Goal: Task Accomplishment & Management: Complete application form

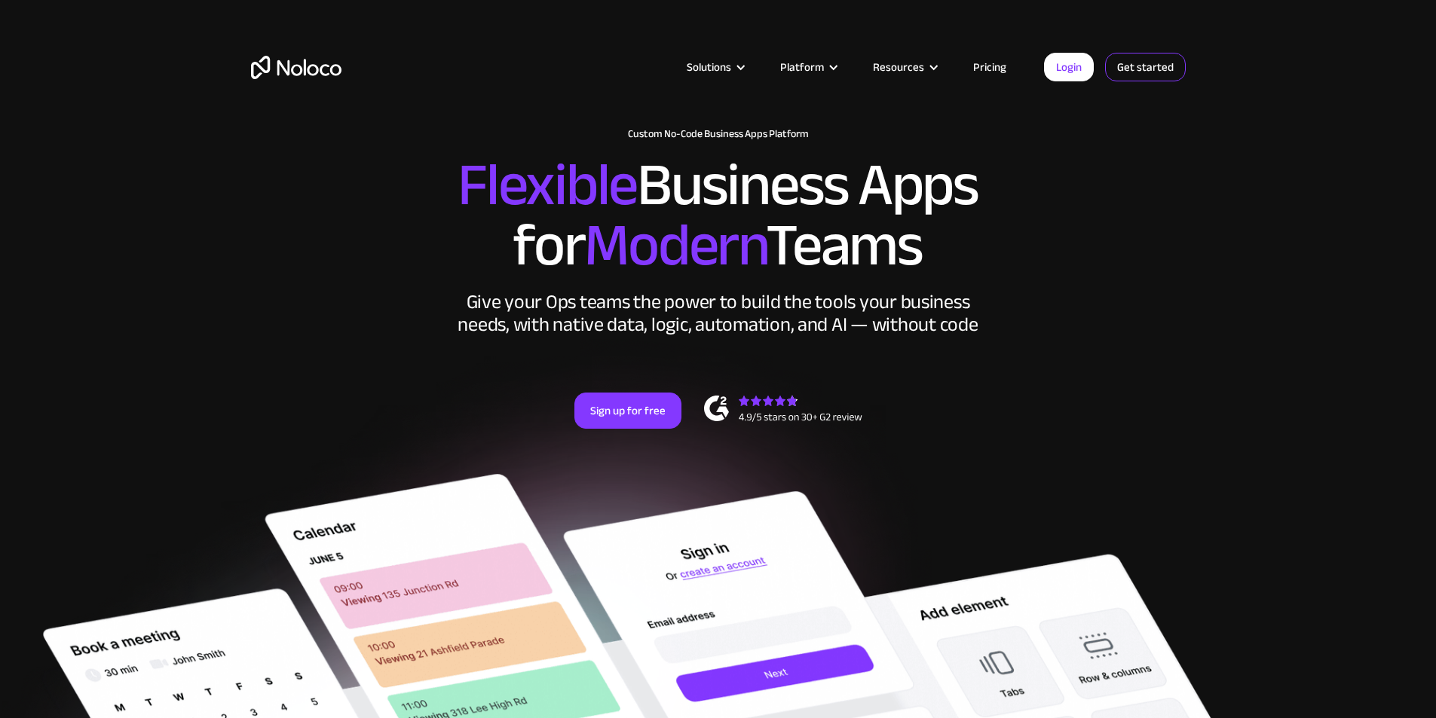
click at [1156, 66] on link "Get started" at bounding box center [1145, 67] width 81 height 29
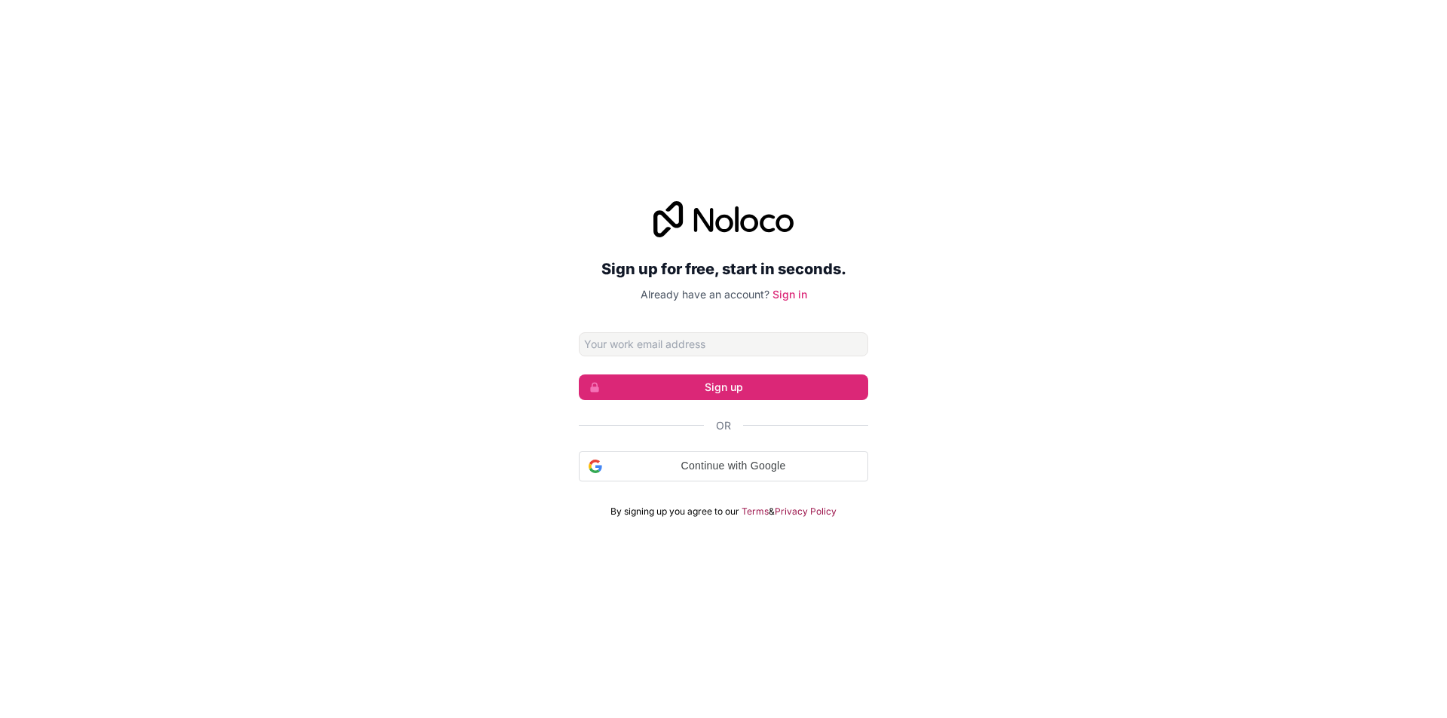
click at [716, 347] on input "Email address" at bounding box center [723, 344] width 289 height 24
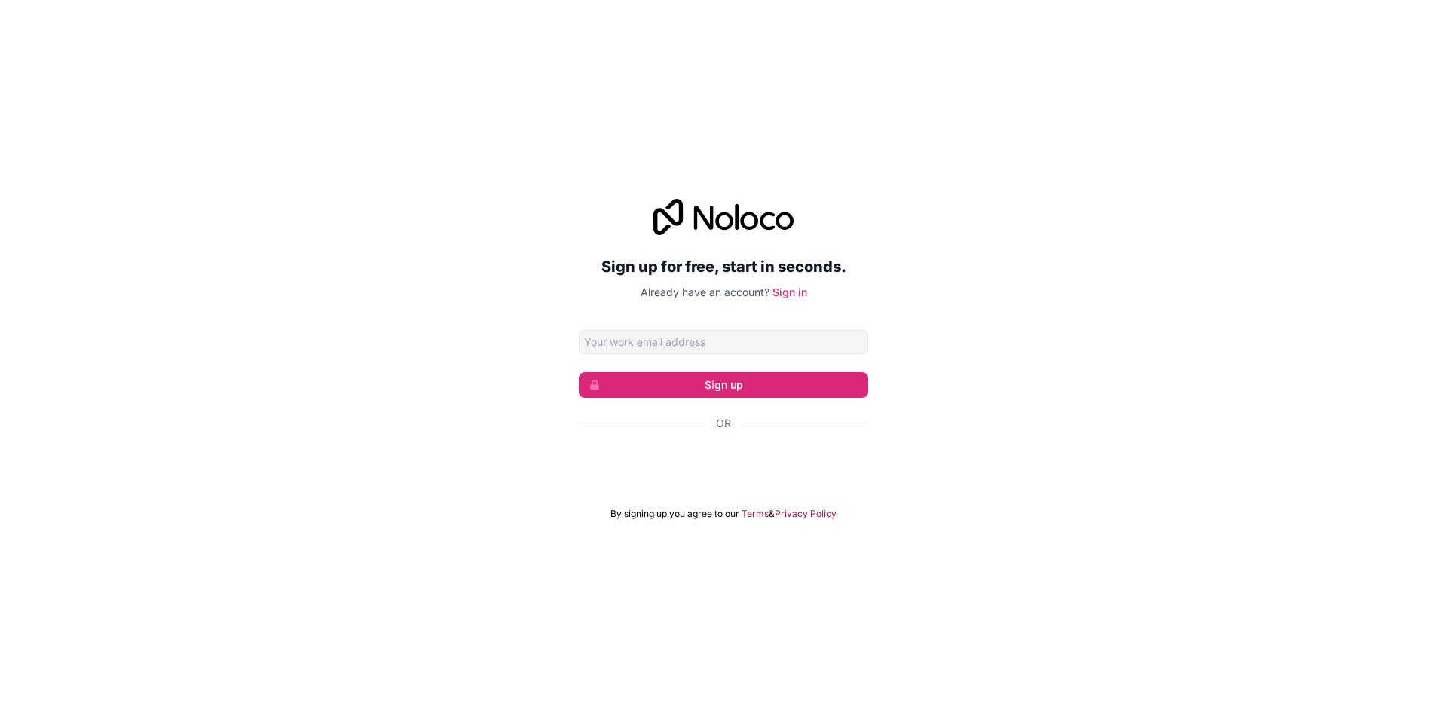
type input "danielscreative3dsolutions@gmail.com"
click at [720, 378] on button "Sign up" at bounding box center [723, 385] width 289 height 26
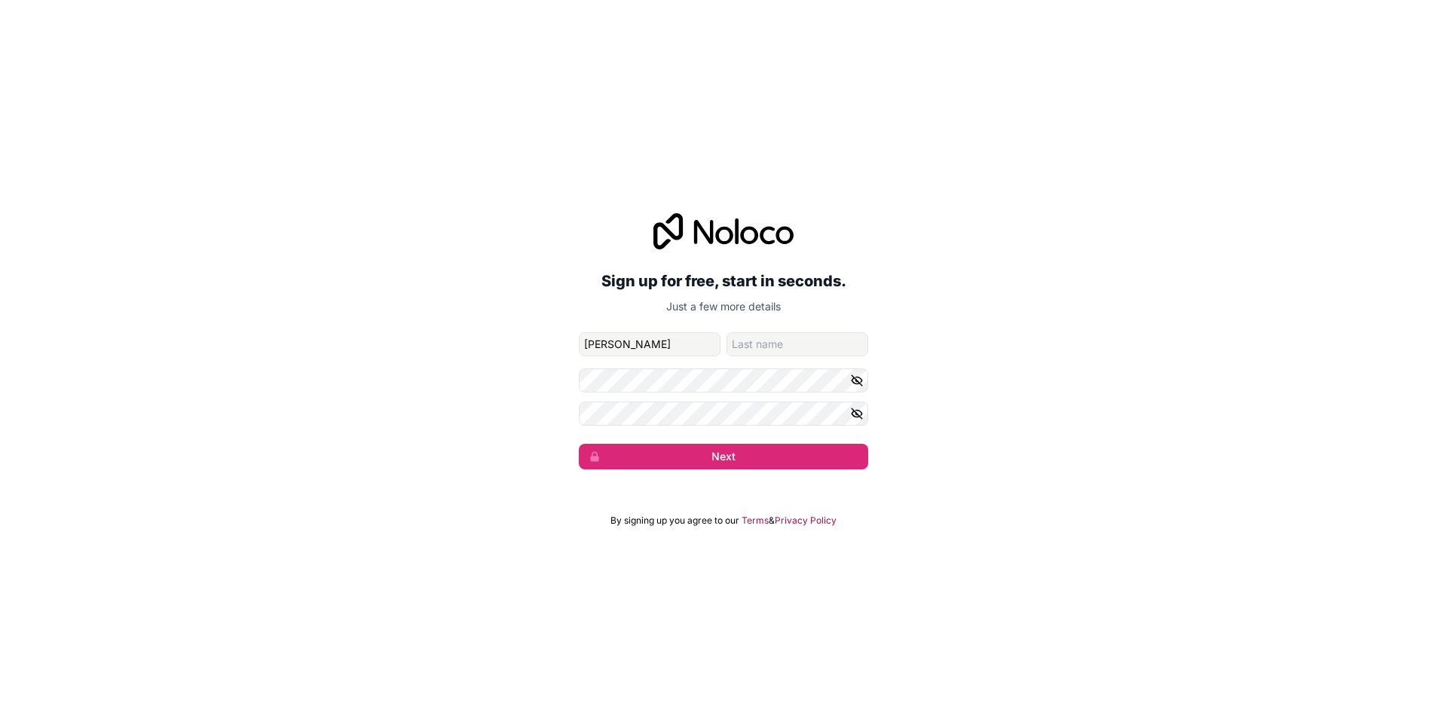
type input "Daniel"
click at [821, 350] on input "family-name" at bounding box center [797, 344] width 142 height 24
type input "Pretorius"
click at [854, 415] on icon "button" at bounding box center [857, 413] width 11 height 7
click at [855, 380] on icon "button" at bounding box center [856, 380] width 2 height 2
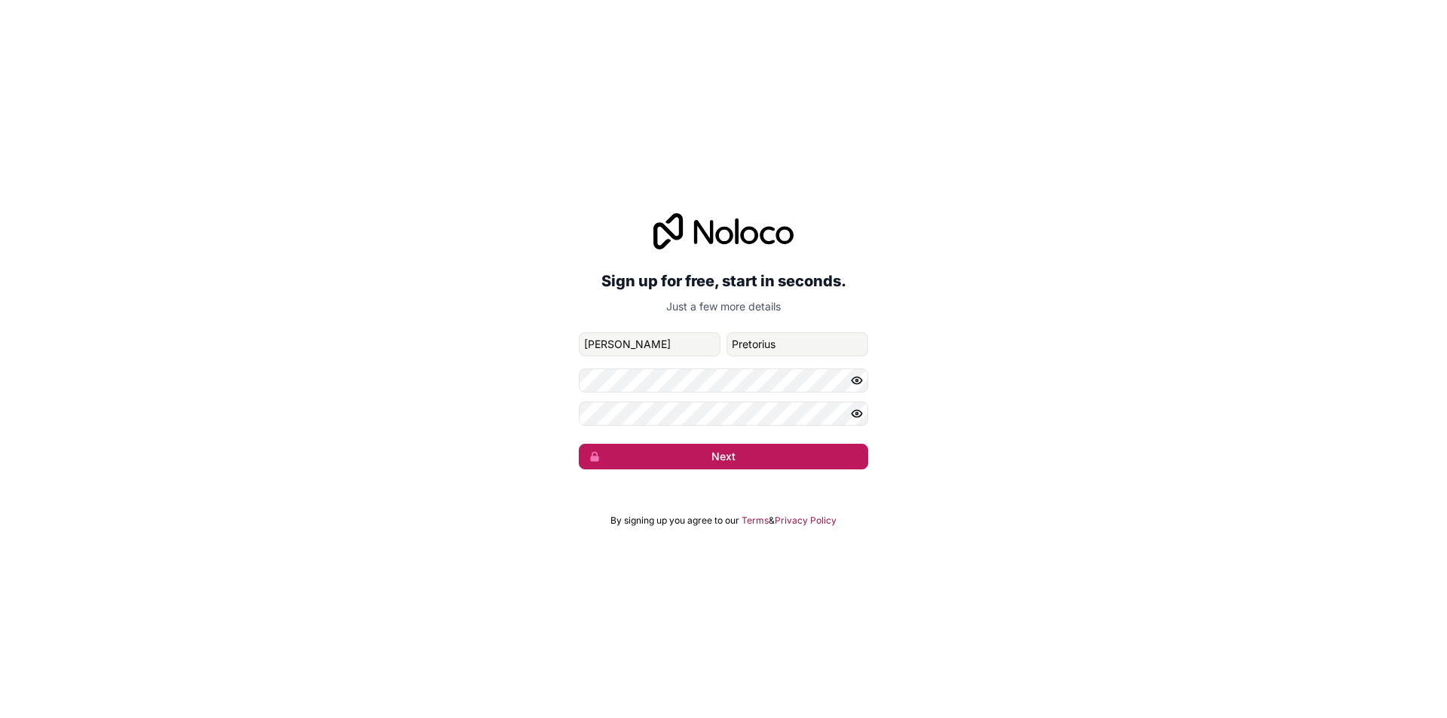
click at [744, 454] on button "Next" at bounding box center [723, 457] width 289 height 26
click at [692, 450] on button "Next" at bounding box center [723, 457] width 289 height 26
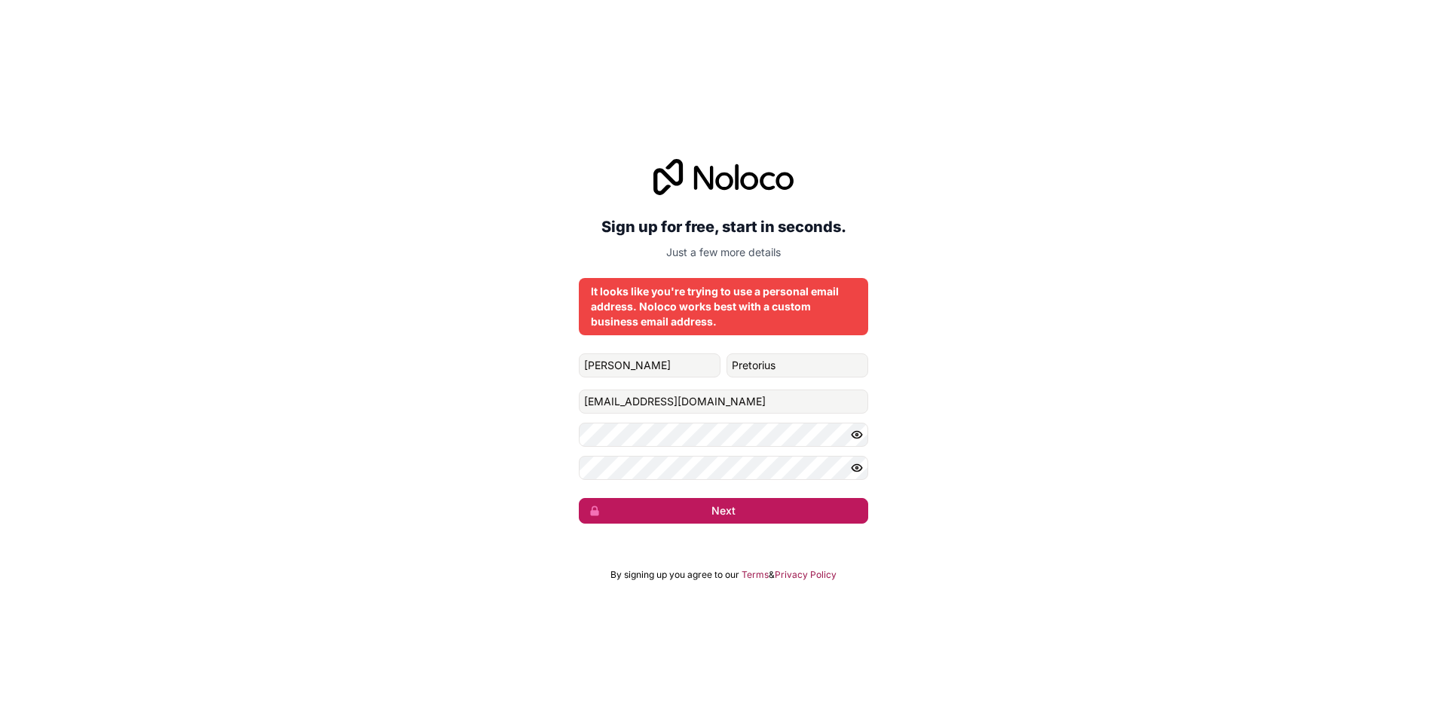
click at [730, 518] on button "Next" at bounding box center [723, 511] width 289 height 26
click at [736, 516] on button "Next" at bounding box center [723, 511] width 289 height 26
click at [702, 503] on button "Next" at bounding box center [723, 511] width 289 height 26
drag, startPoint x: 788, startPoint y: 398, endPoint x: 558, endPoint y: 399, distance: 229.9
click at [558, 399] on div "Sign up for free, start in seconds. Just a few more details It looks like you'r…" at bounding box center [723, 341] width 1447 height 407
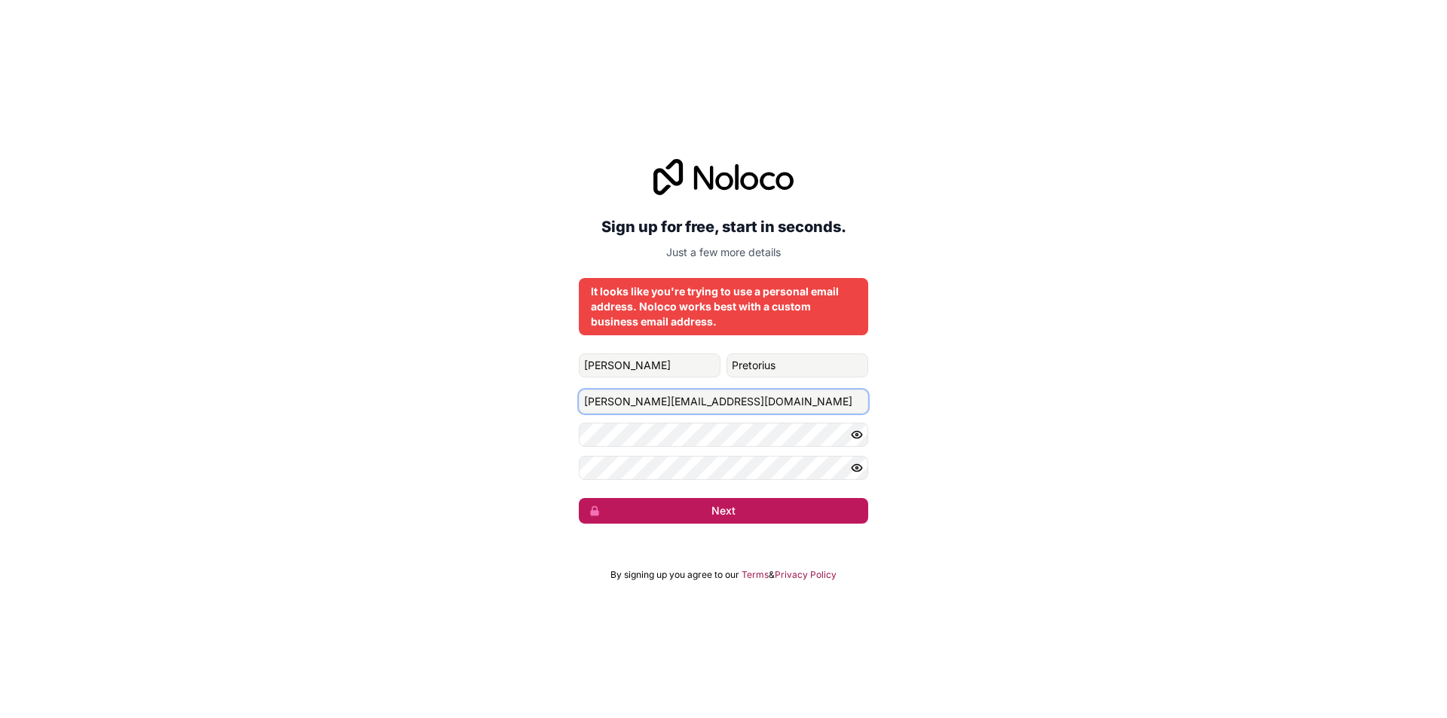
type input "neil@ats2000.co.za"
click at [737, 512] on button "Next" at bounding box center [723, 511] width 289 height 26
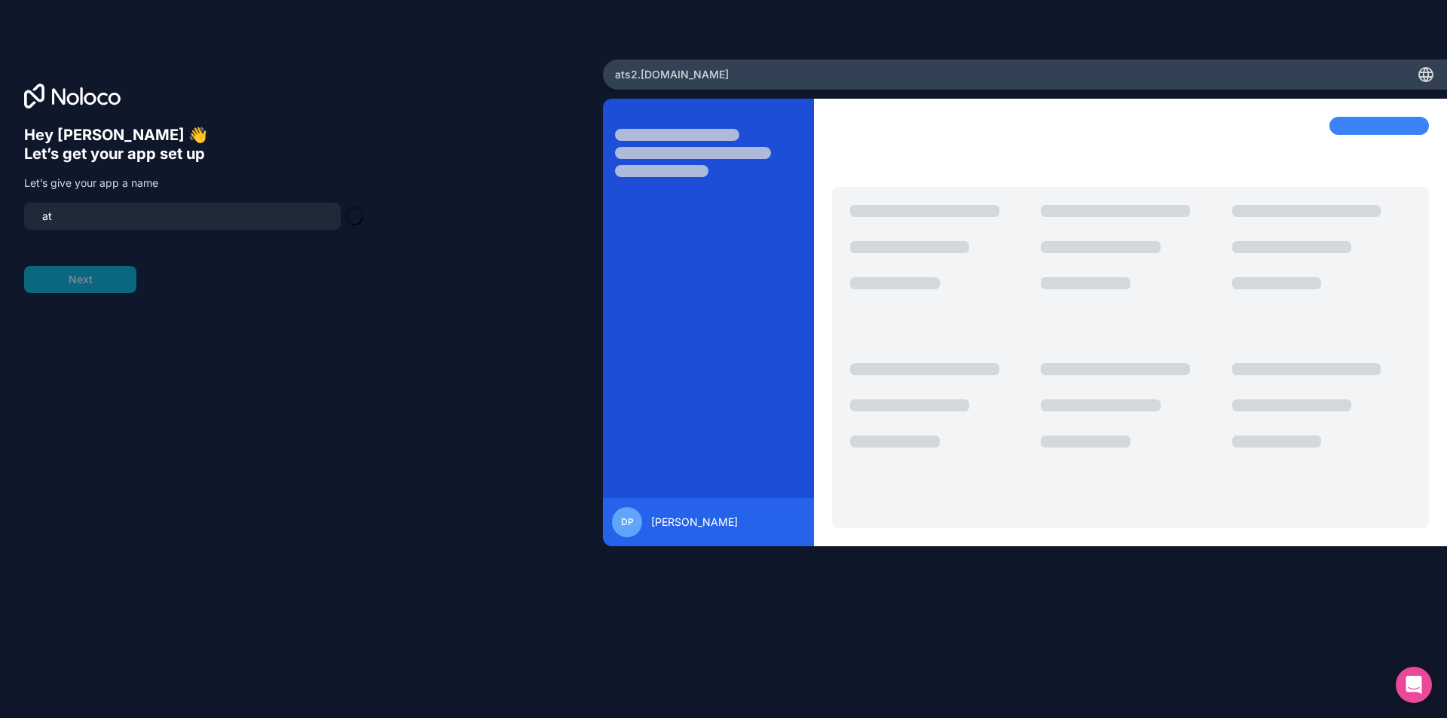
type input "a"
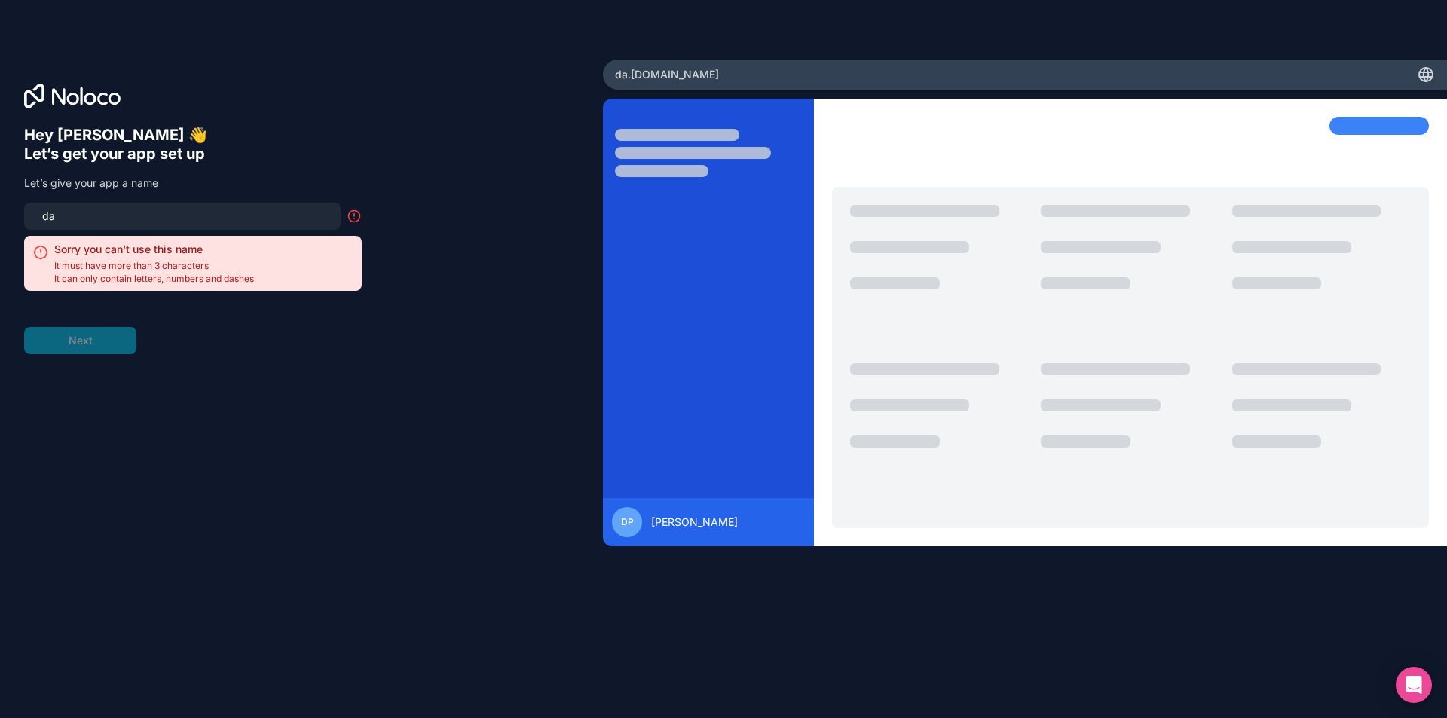
type input "d"
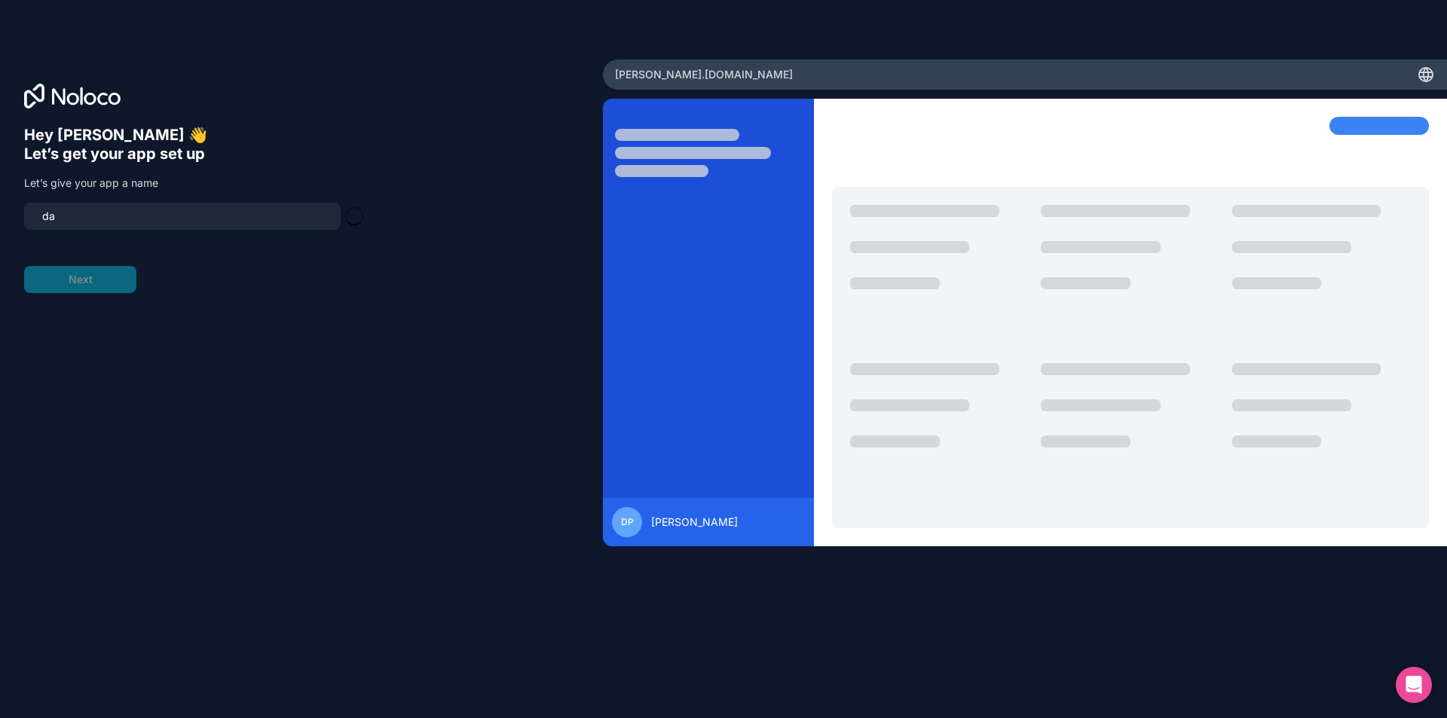
type input "d"
click at [119, 216] on input "busninessmanagement" at bounding box center [182, 216] width 298 height 21
type input "busninessmanagement"
click at [100, 280] on button "Next" at bounding box center [80, 279] width 112 height 27
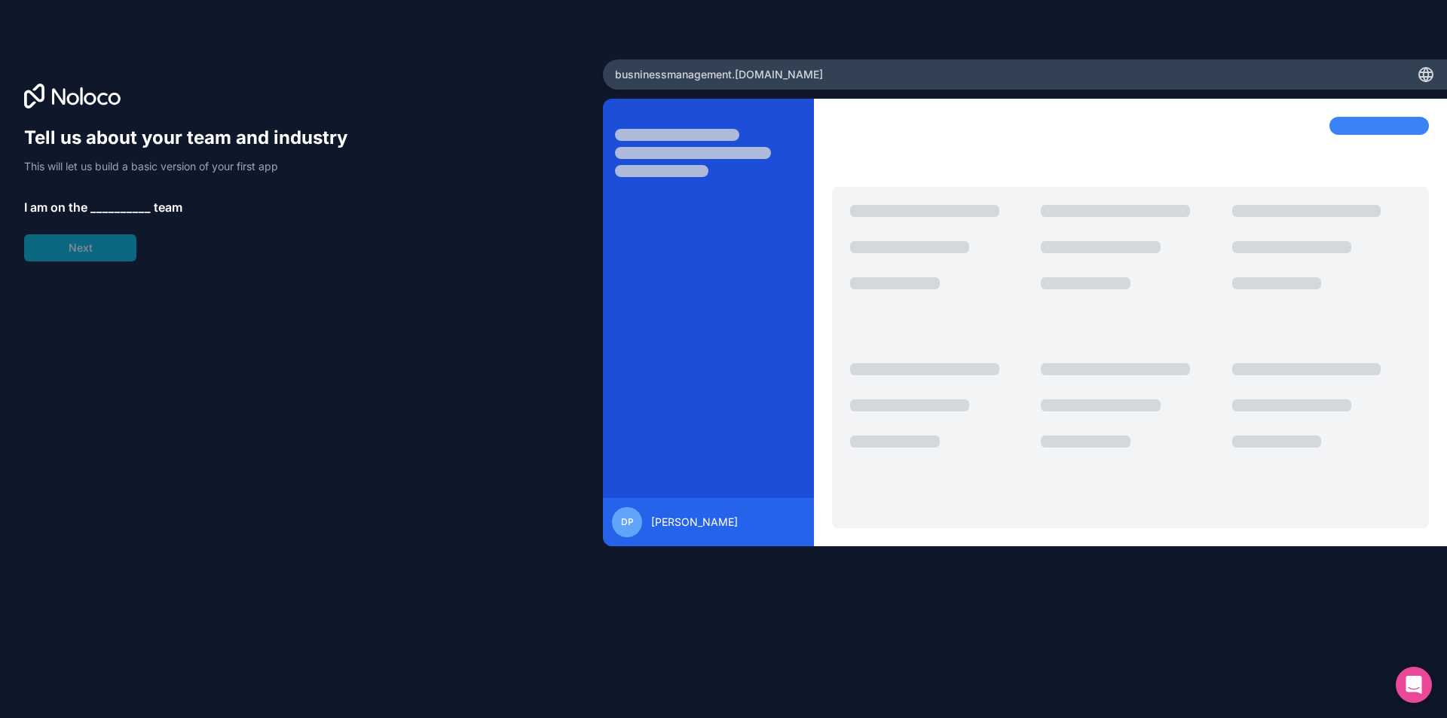
click at [112, 204] on span "__________" at bounding box center [120, 207] width 60 height 18
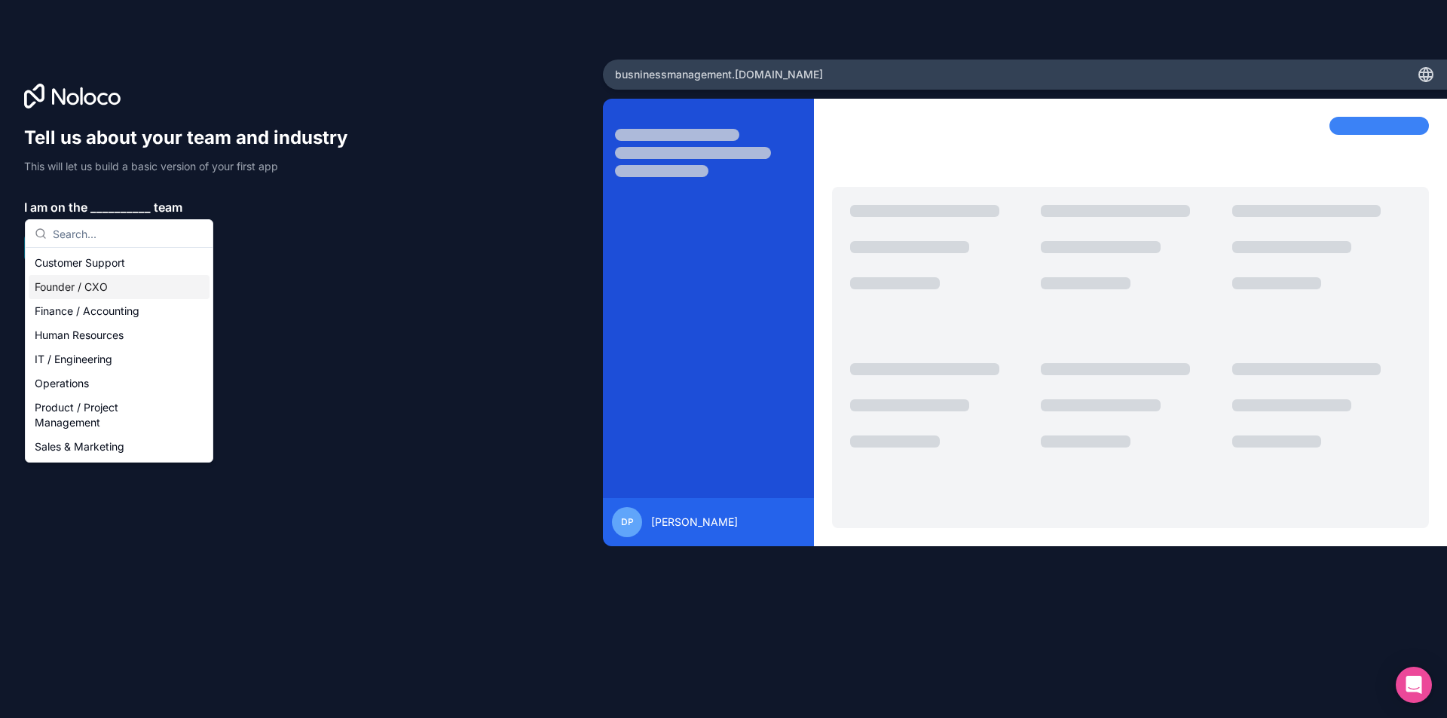
click at [78, 289] on div "Founder / CXO" at bounding box center [119, 287] width 181 height 24
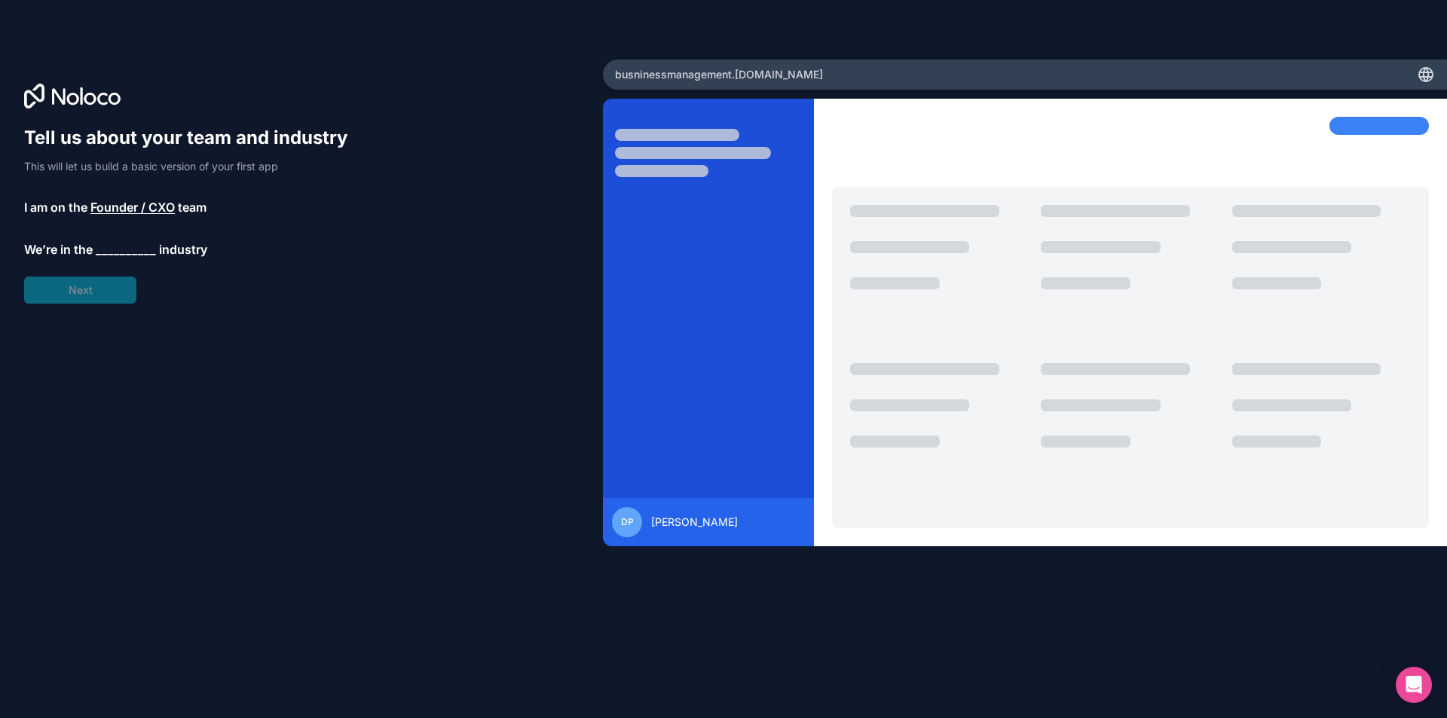
click at [111, 246] on span "__________" at bounding box center [126, 249] width 60 height 18
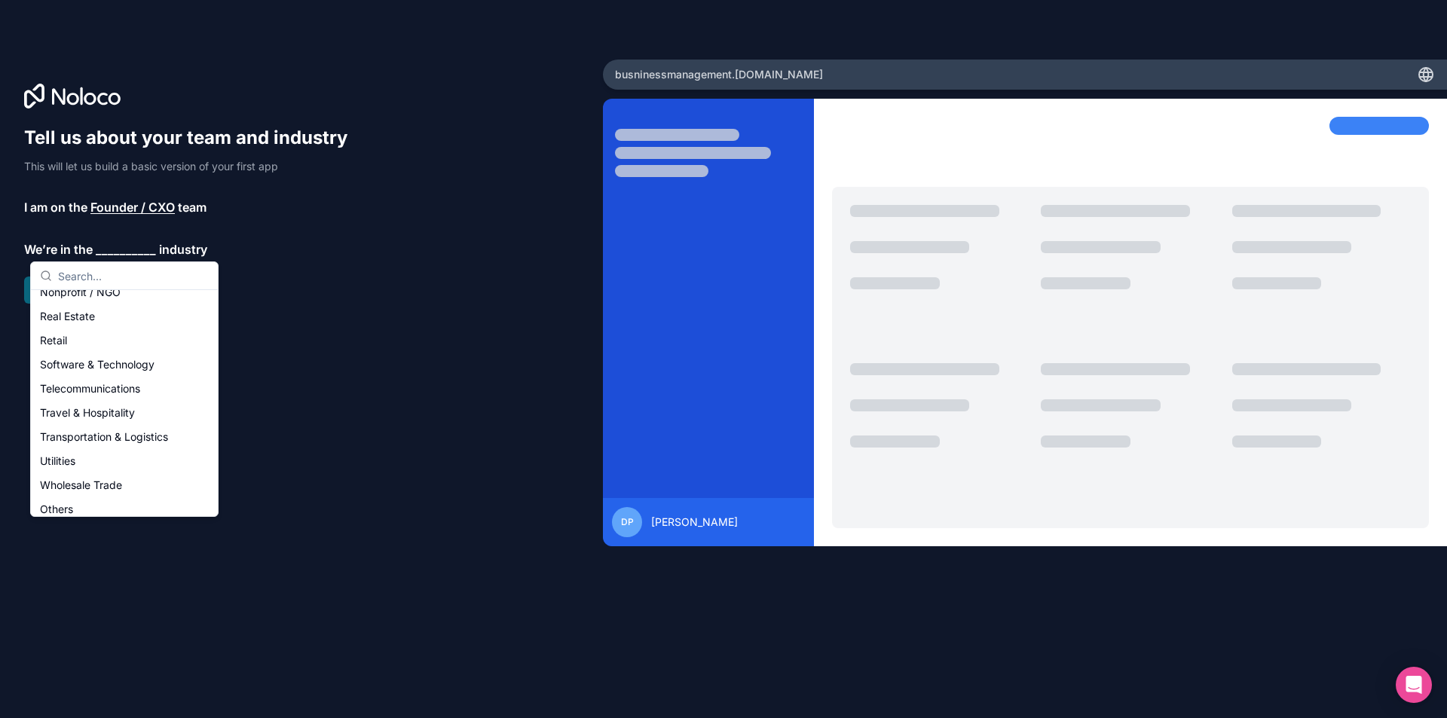
scroll to position [310, 0]
click at [87, 499] on div "Others" at bounding box center [124, 501] width 181 height 24
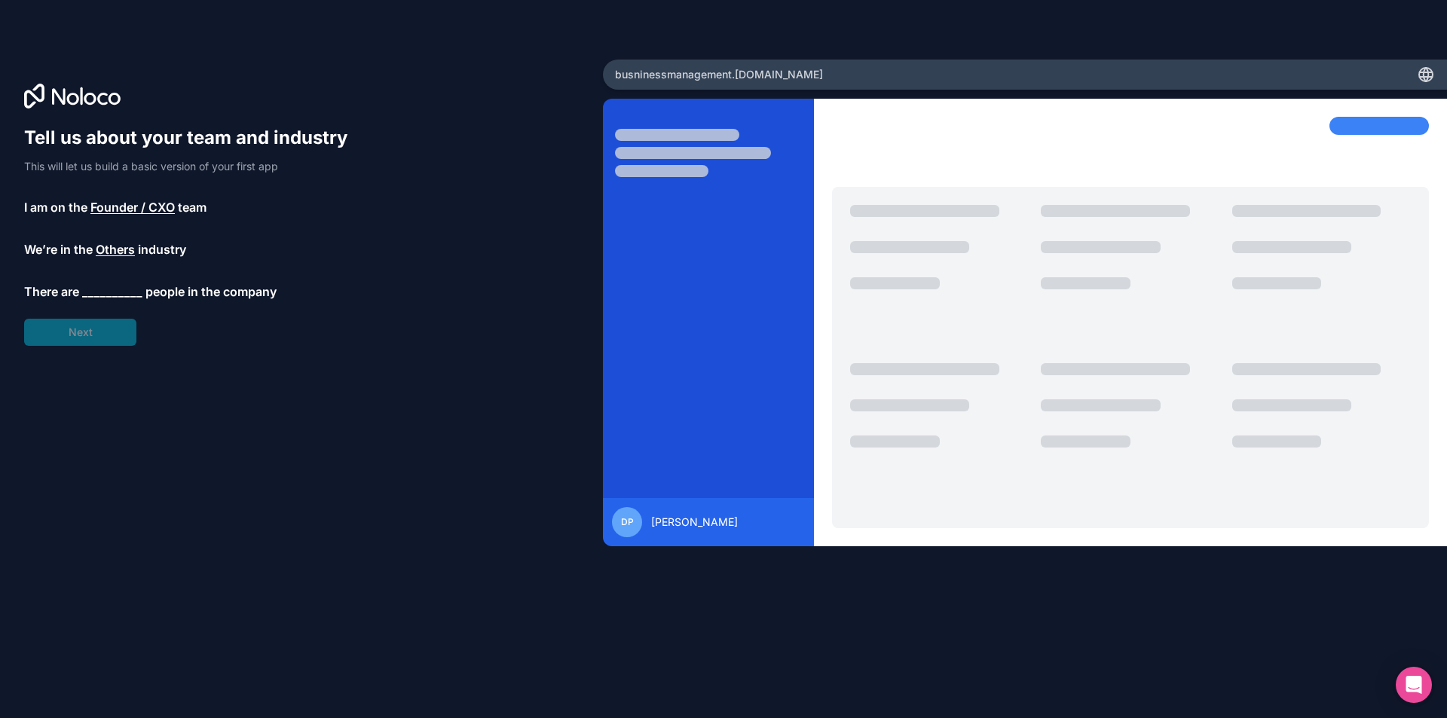
click at [112, 297] on span "__________" at bounding box center [112, 292] width 60 height 18
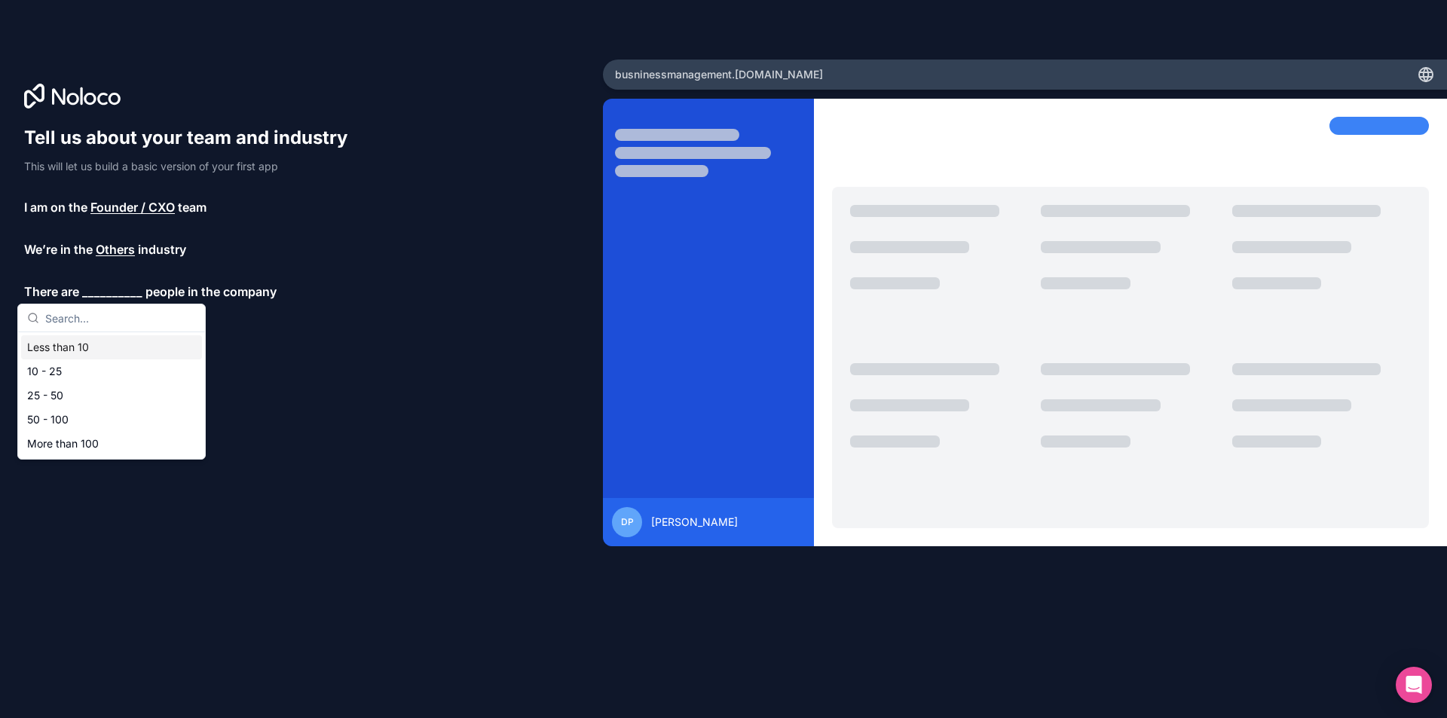
click at [112, 344] on div "Less than 10" at bounding box center [111, 347] width 181 height 24
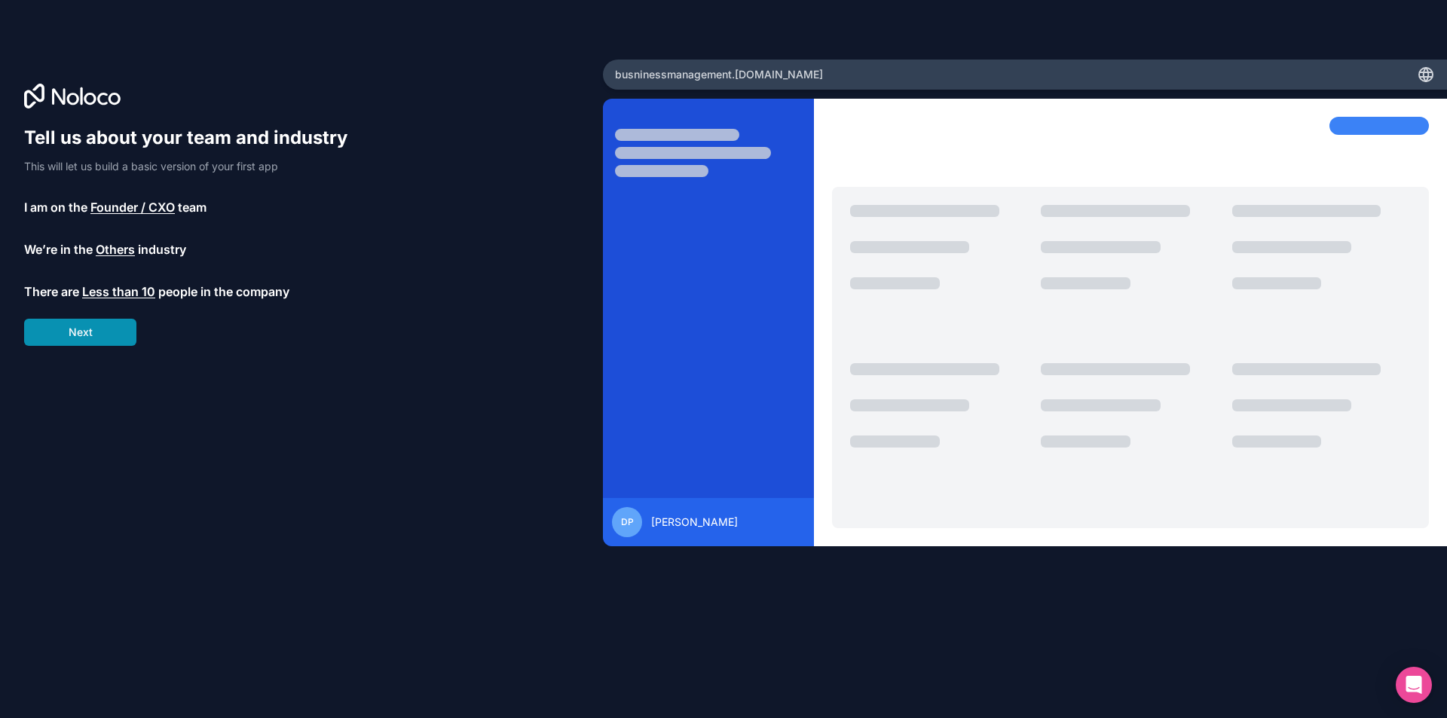
click at [95, 329] on button "Next" at bounding box center [80, 332] width 112 height 27
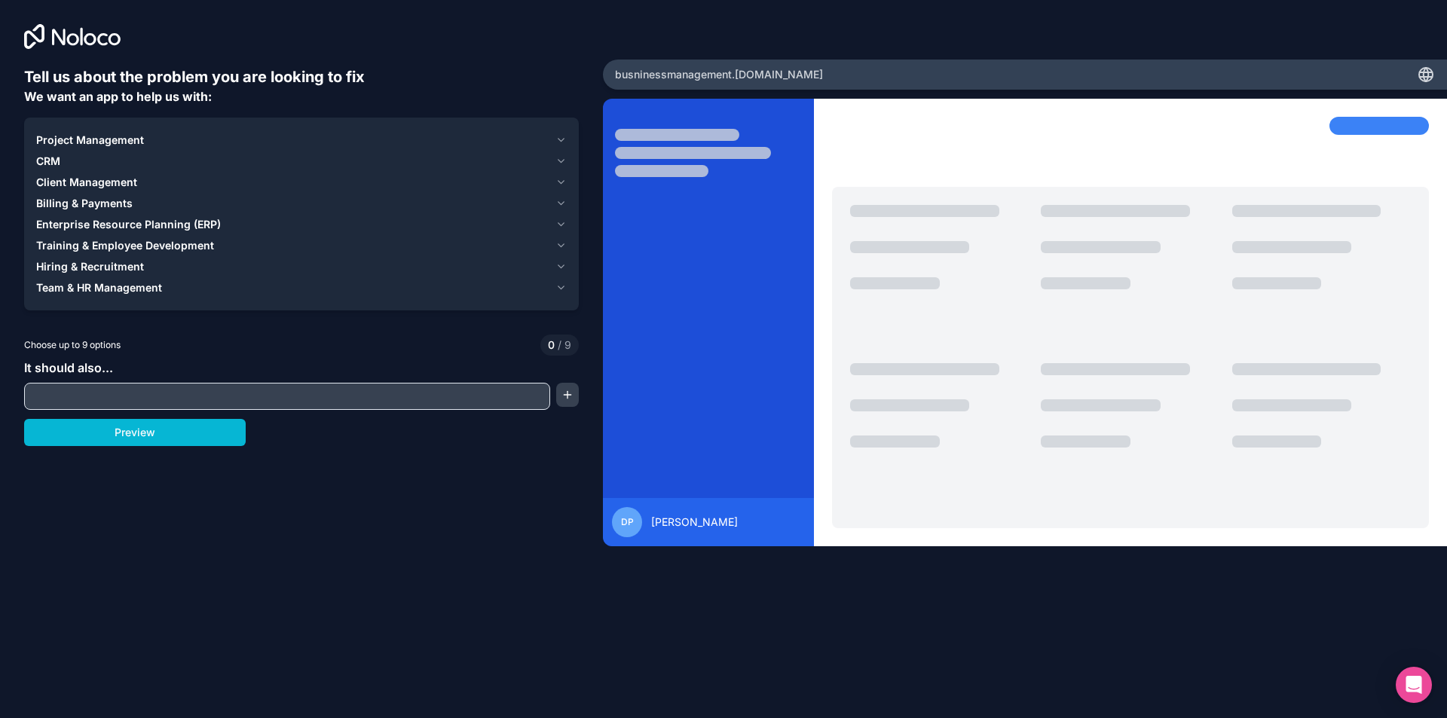
click at [559, 138] on icon "button" at bounding box center [560, 140] width 11 height 12
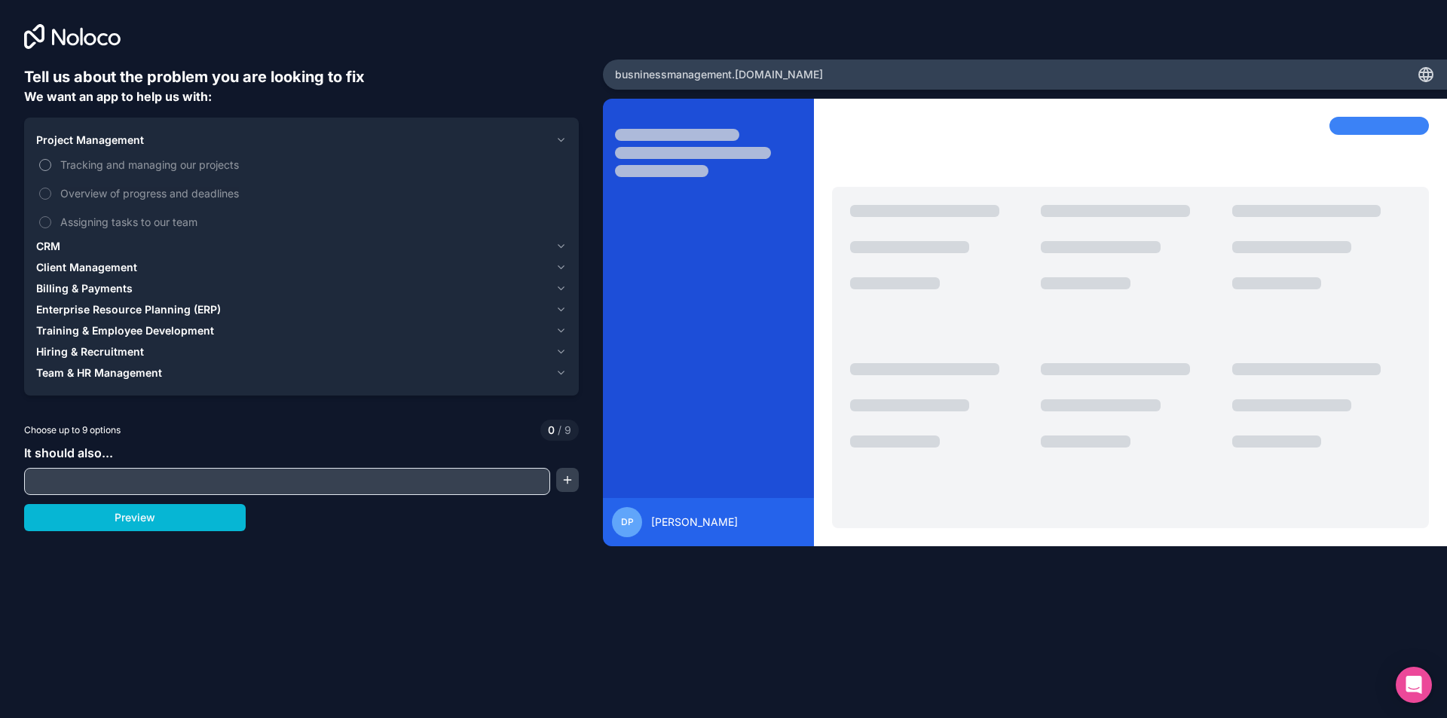
click at [44, 164] on button "Tracking and managing our projects" at bounding box center [45, 165] width 12 height 12
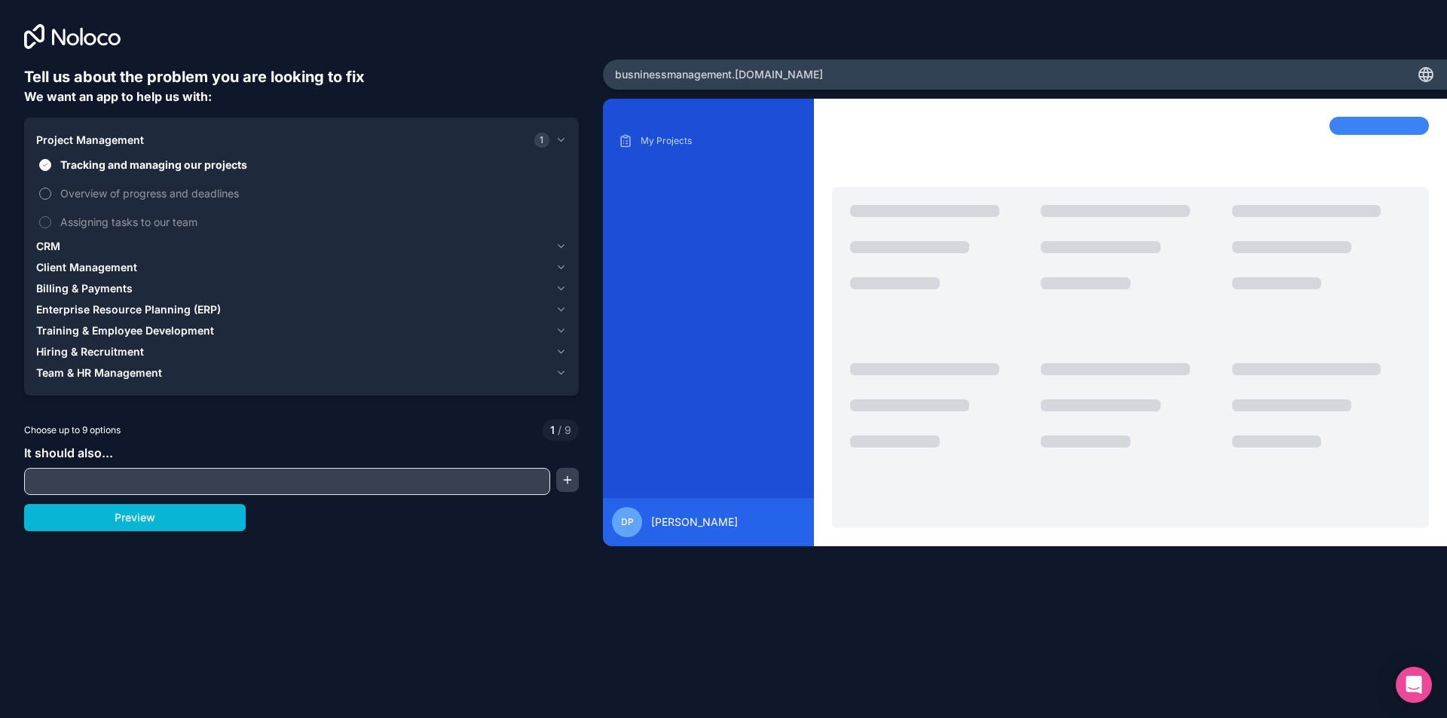
click at [50, 193] on button "Overview of progress and deadlines" at bounding box center [45, 194] width 12 height 12
click at [44, 219] on button "Assigning tasks to our team" at bounding box center [45, 222] width 12 height 12
click at [561, 139] on icon "button" at bounding box center [560, 140] width 11 height 12
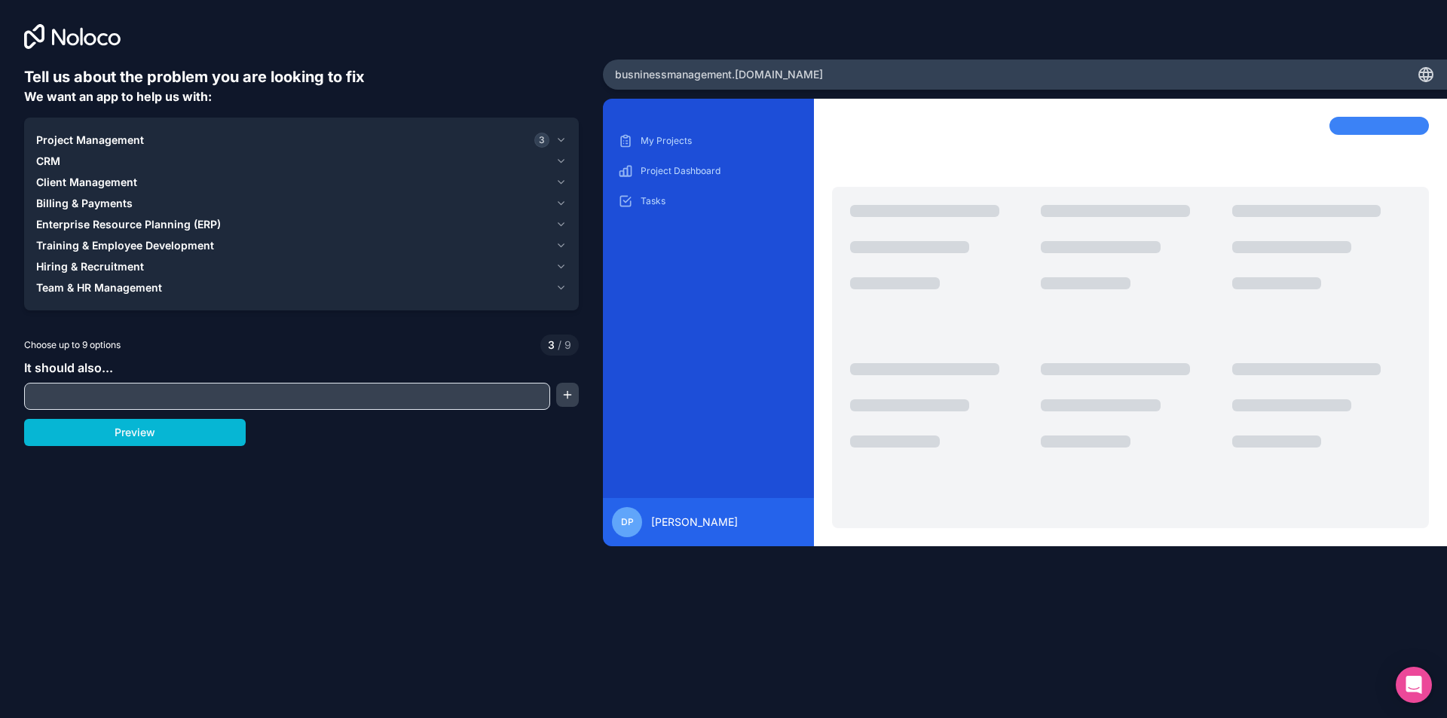
click at [561, 161] on icon "button" at bounding box center [560, 161] width 11 height 12
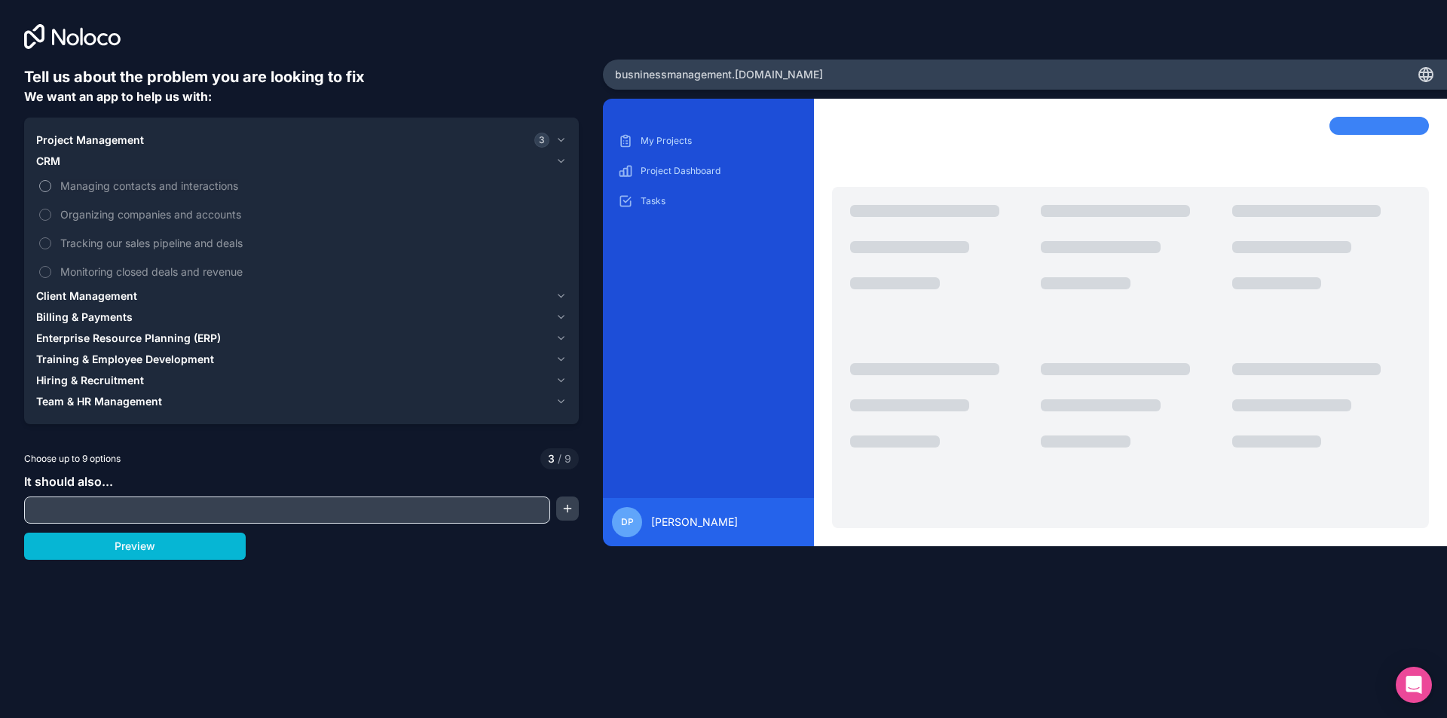
click at [46, 183] on button "Managing contacts and interactions" at bounding box center [45, 186] width 12 height 12
click at [44, 215] on button "Organizing companies and accounts" at bounding box center [45, 215] width 12 height 12
click at [46, 272] on button "Monitoring closed deals and revenue" at bounding box center [45, 272] width 12 height 12
click at [560, 160] on icon "button" at bounding box center [560, 161] width 11 height 12
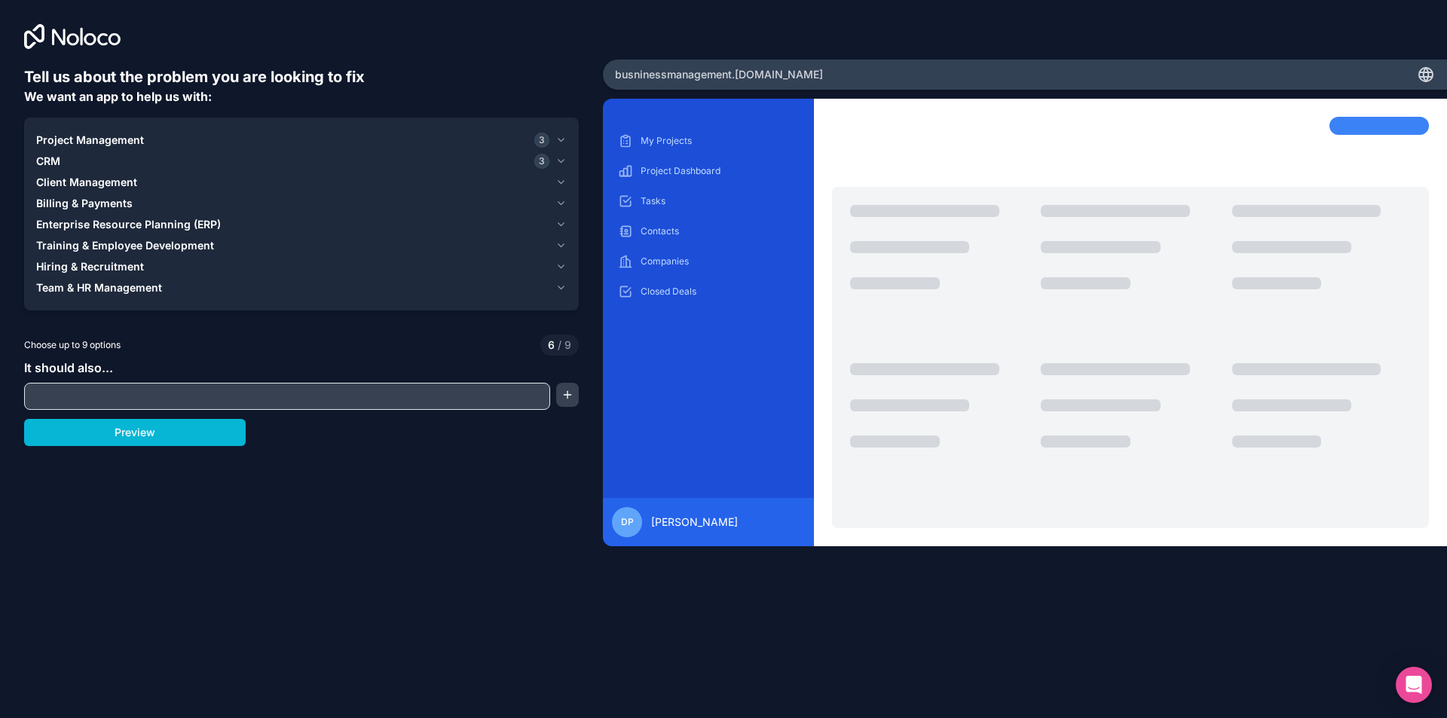
click at [561, 181] on icon "button" at bounding box center [560, 182] width 11 height 12
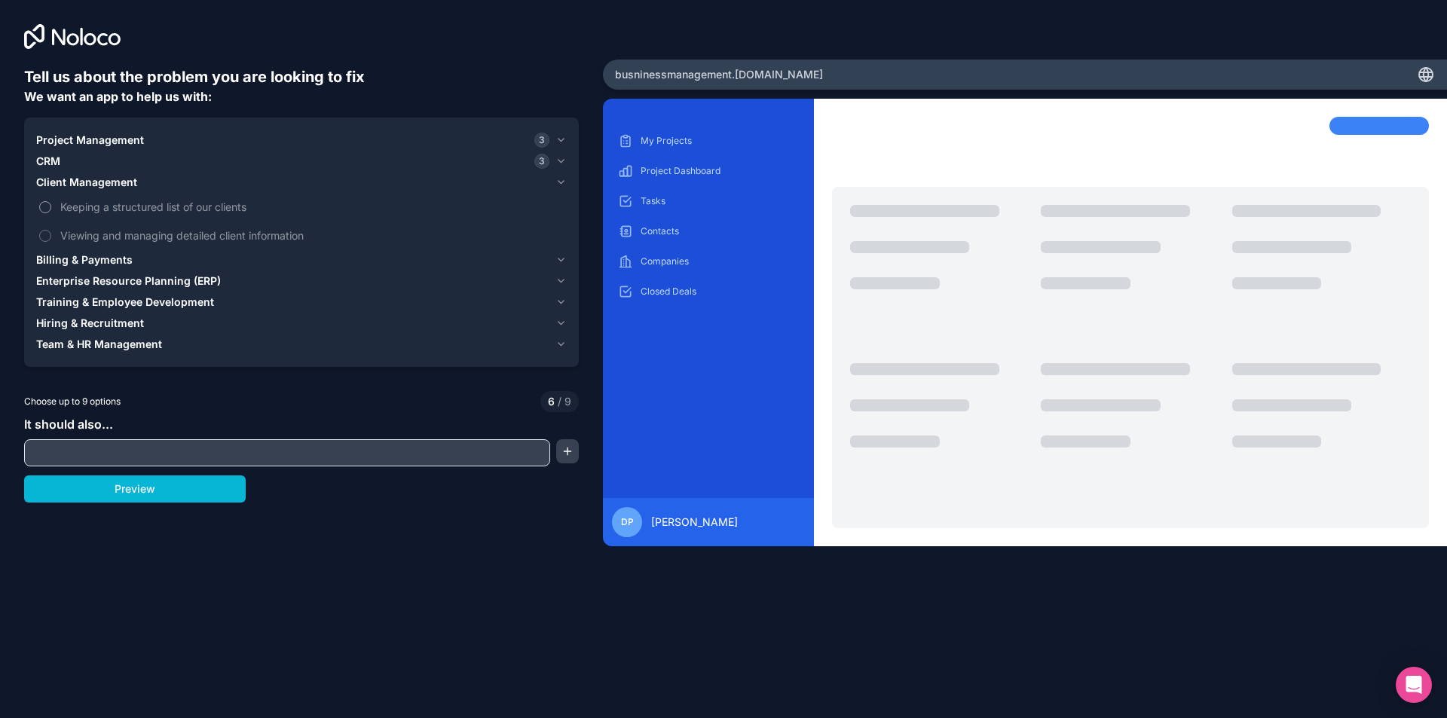
click at [47, 205] on button "Keeping a structured list of our clients" at bounding box center [45, 207] width 12 height 12
click at [50, 236] on button "Viewing and managing detailed client information" at bounding box center [45, 236] width 12 height 12
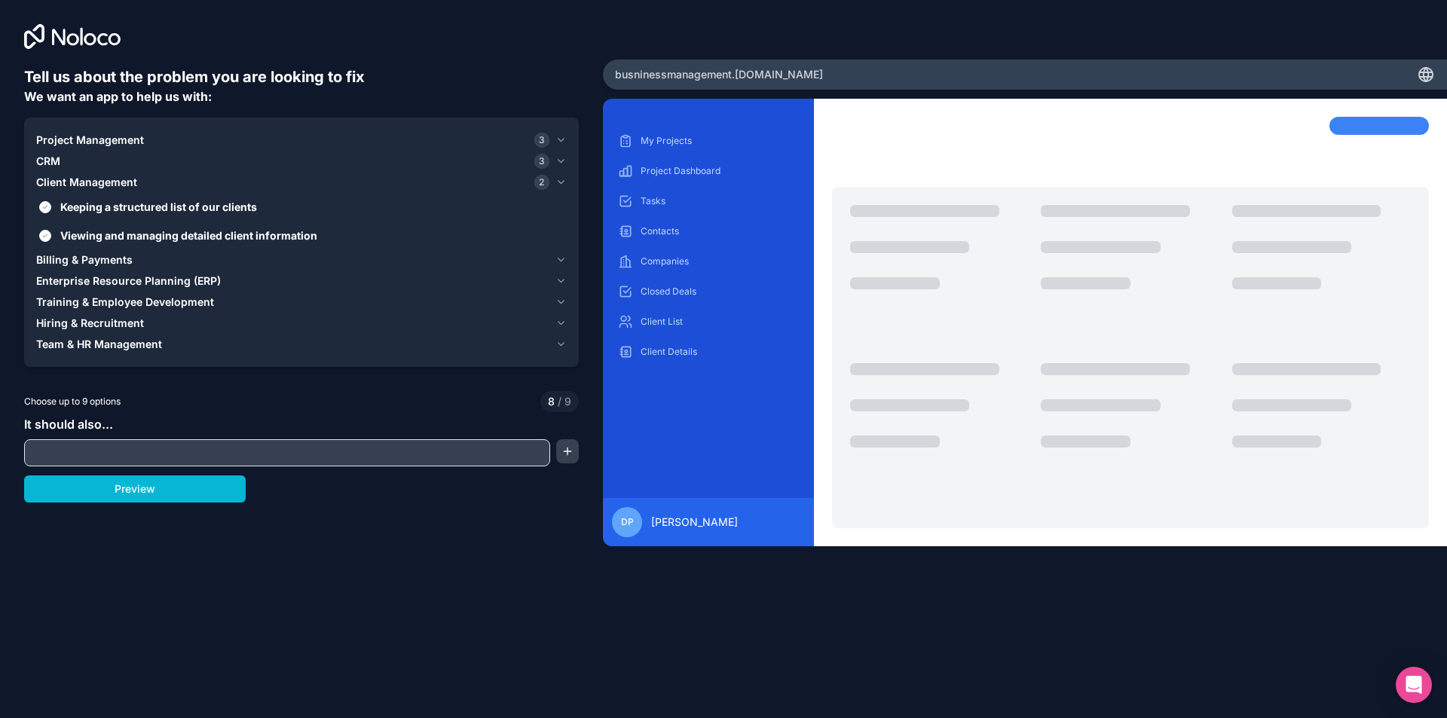
click at [558, 181] on icon "button" at bounding box center [561, 182] width 6 height 3
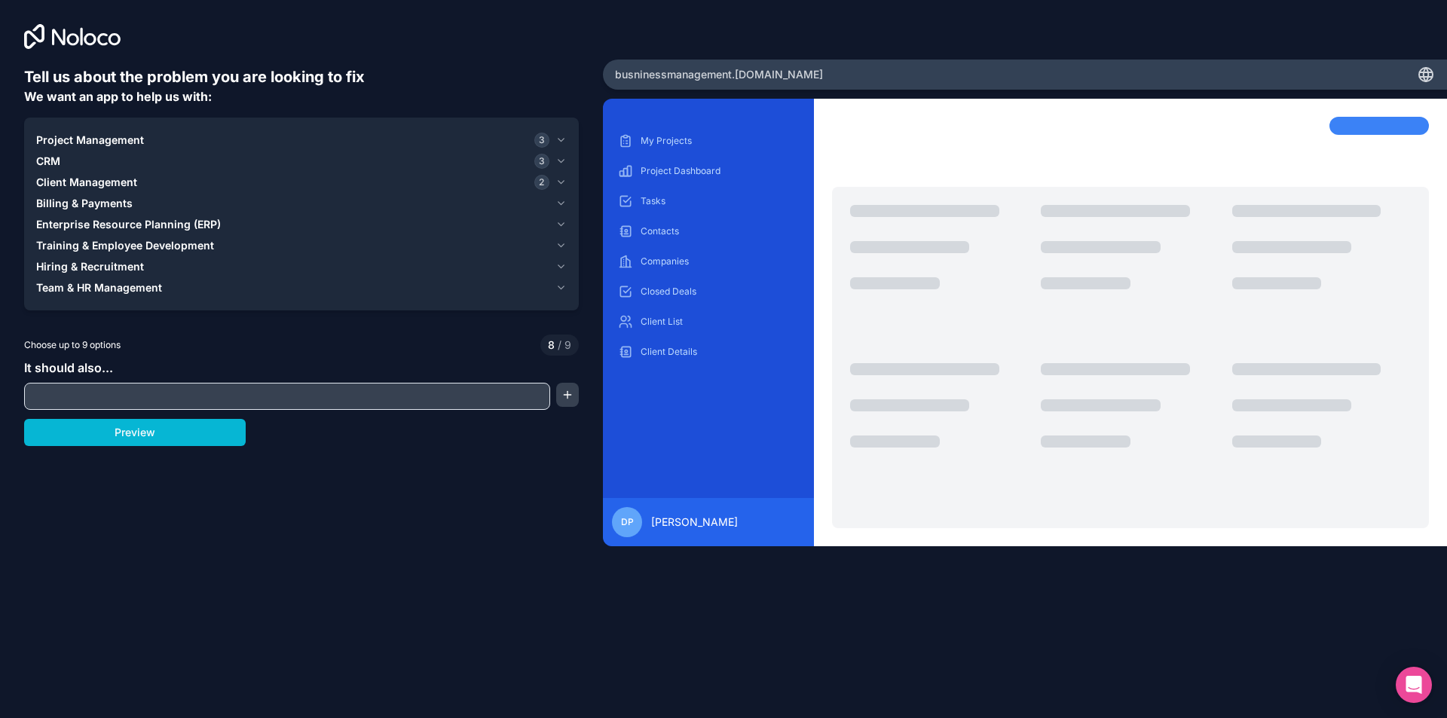
click at [560, 198] on icon "button" at bounding box center [560, 203] width 11 height 12
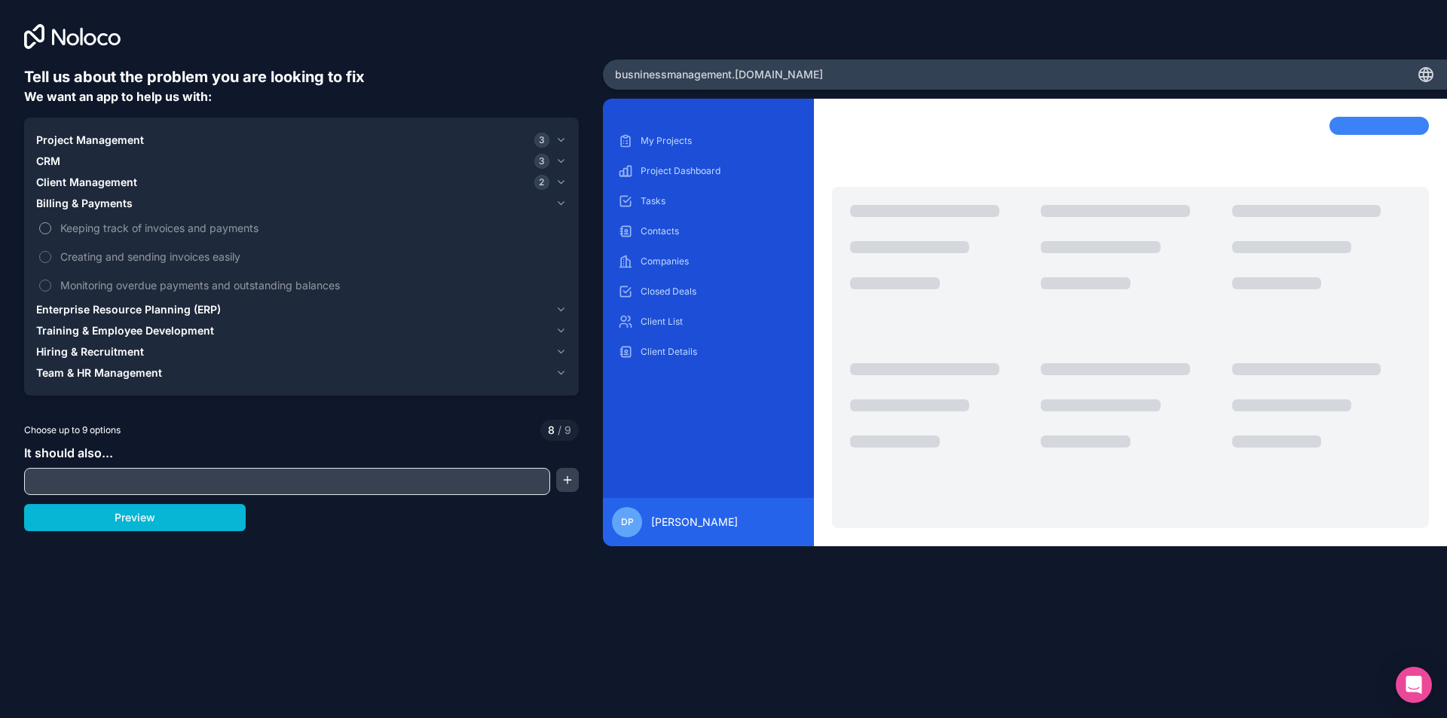
click at [44, 226] on button "Keeping track of invoices and payments" at bounding box center [45, 228] width 12 height 12
click at [44, 225] on button "Keeping track of invoices and payments" at bounding box center [45, 228] width 12 height 12
click at [47, 253] on button "Creating and sending invoices easily" at bounding box center [45, 257] width 12 height 12
click at [47, 258] on button "Creating and sending invoices easily" at bounding box center [45, 257] width 12 height 12
click at [47, 228] on button "Keeping track of invoices and payments" at bounding box center [45, 228] width 12 height 12
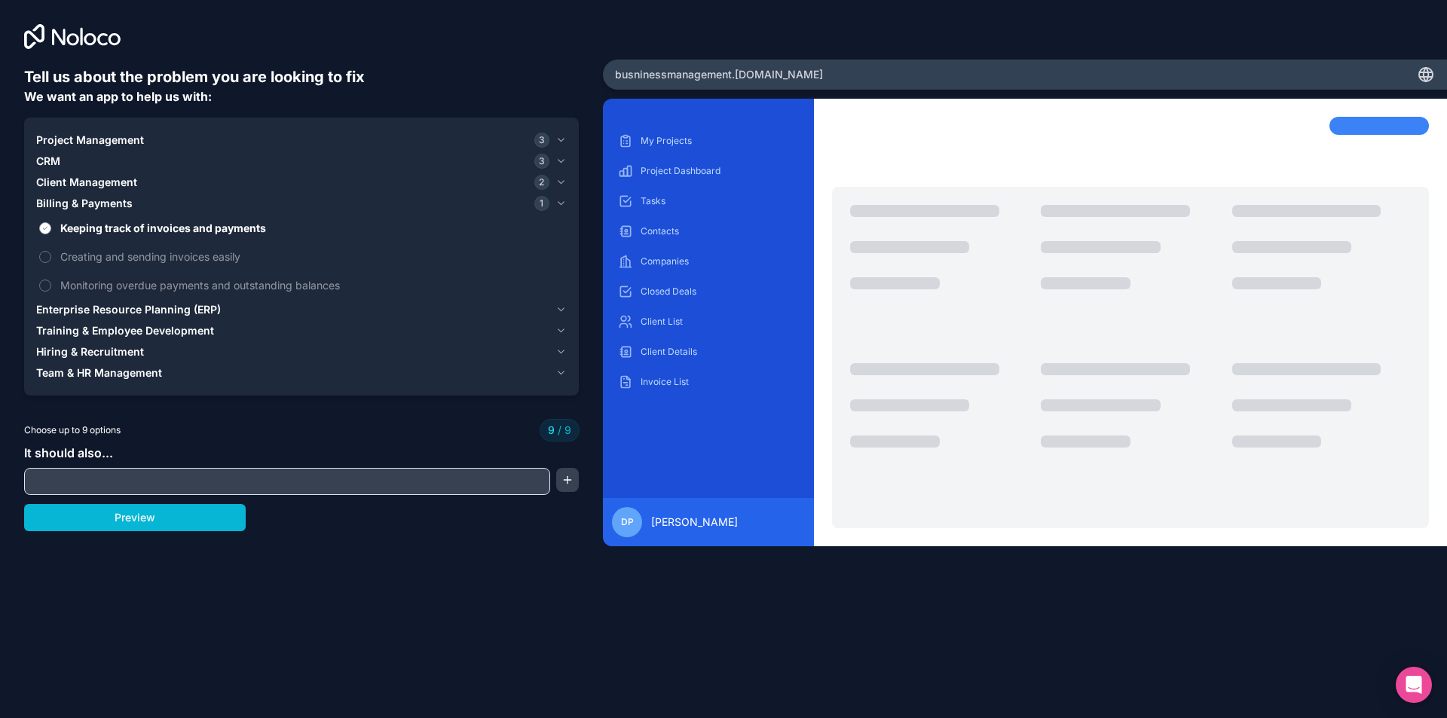
click at [47, 228] on button "Keeping track of invoices and payments" at bounding box center [45, 228] width 12 height 12
click at [47, 258] on button "Creating and sending invoices easily" at bounding box center [45, 257] width 12 height 12
click at [558, 197] on icon "button" at bounding box center [560, 203] width 11 height 12
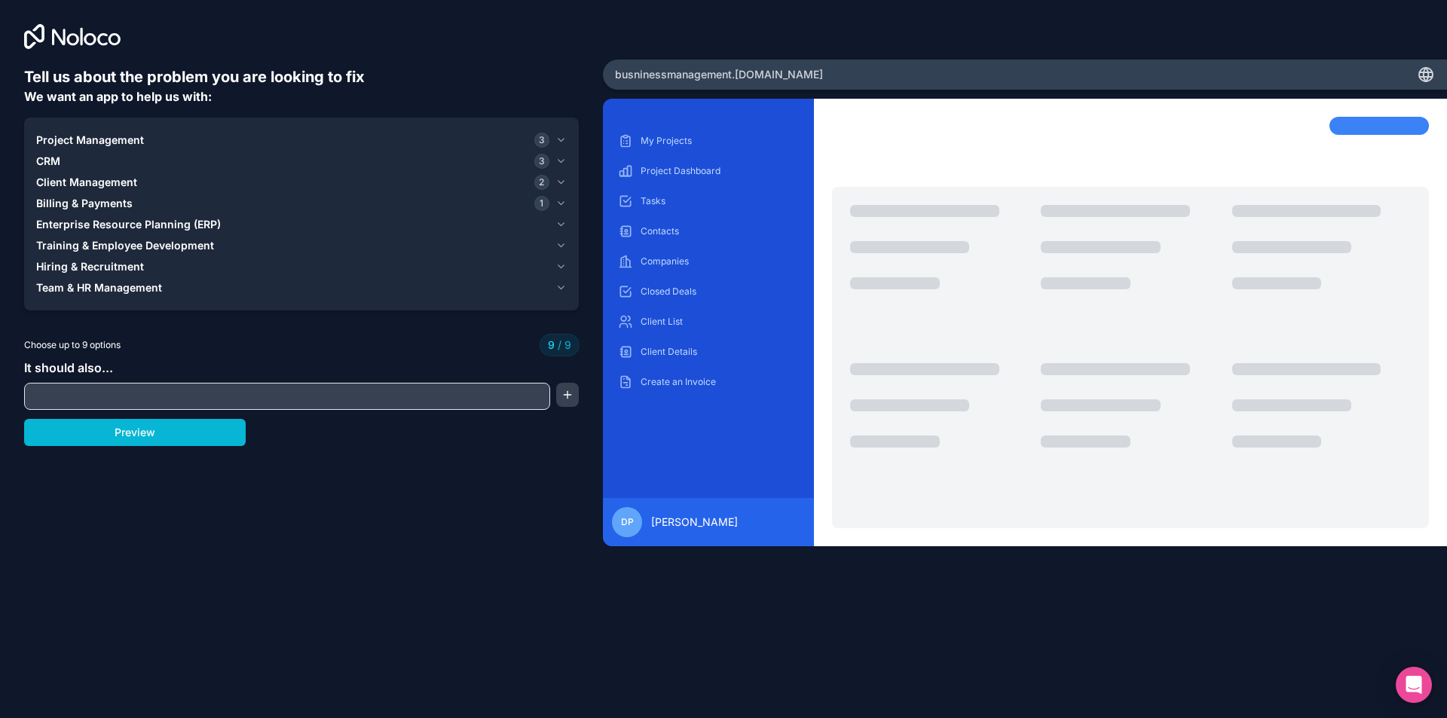
click at [561, 136] on icon "button" at bounding box center [560, 140] width 11 height 12
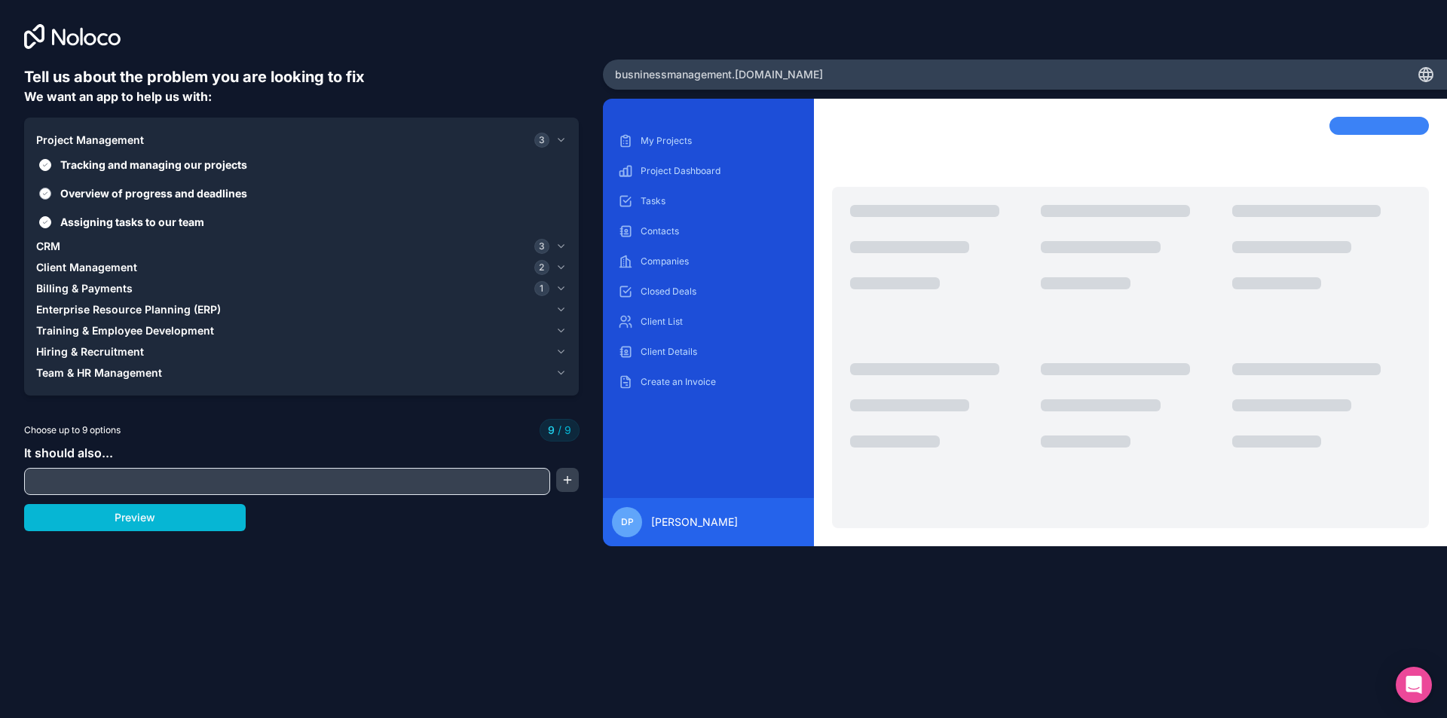
click at [41, 194] on button "Overview of progress and deadlines" at bounding box center [45, 194] width 12 height 12
click at [44, 223] on button "Assigning tasks to our team" at bounding box center [45, 222] width 12 height 12
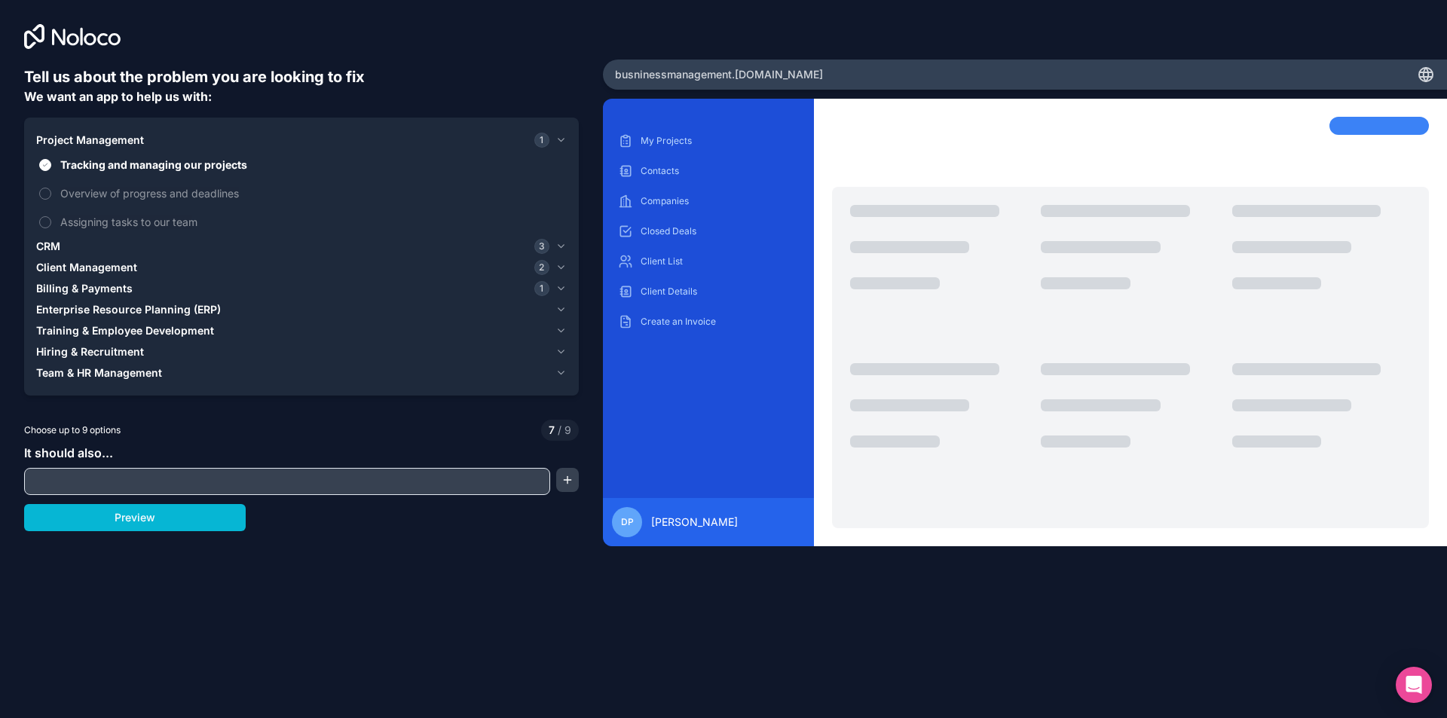
click at [561, 142] on icon "button" at bounding box center [560, 140] width 11 height 12
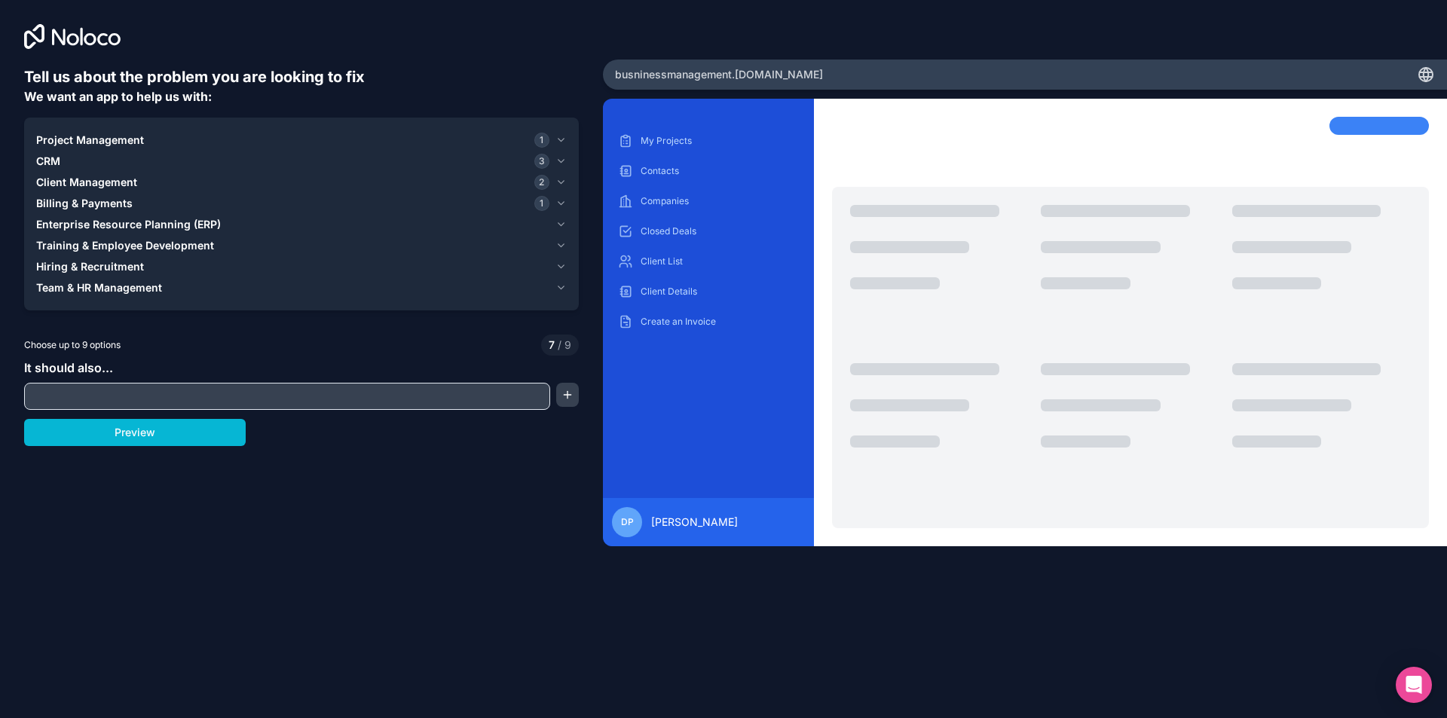
click at [561, 161] on icon "button" at bounding box center [560, 161] width 11 height 12
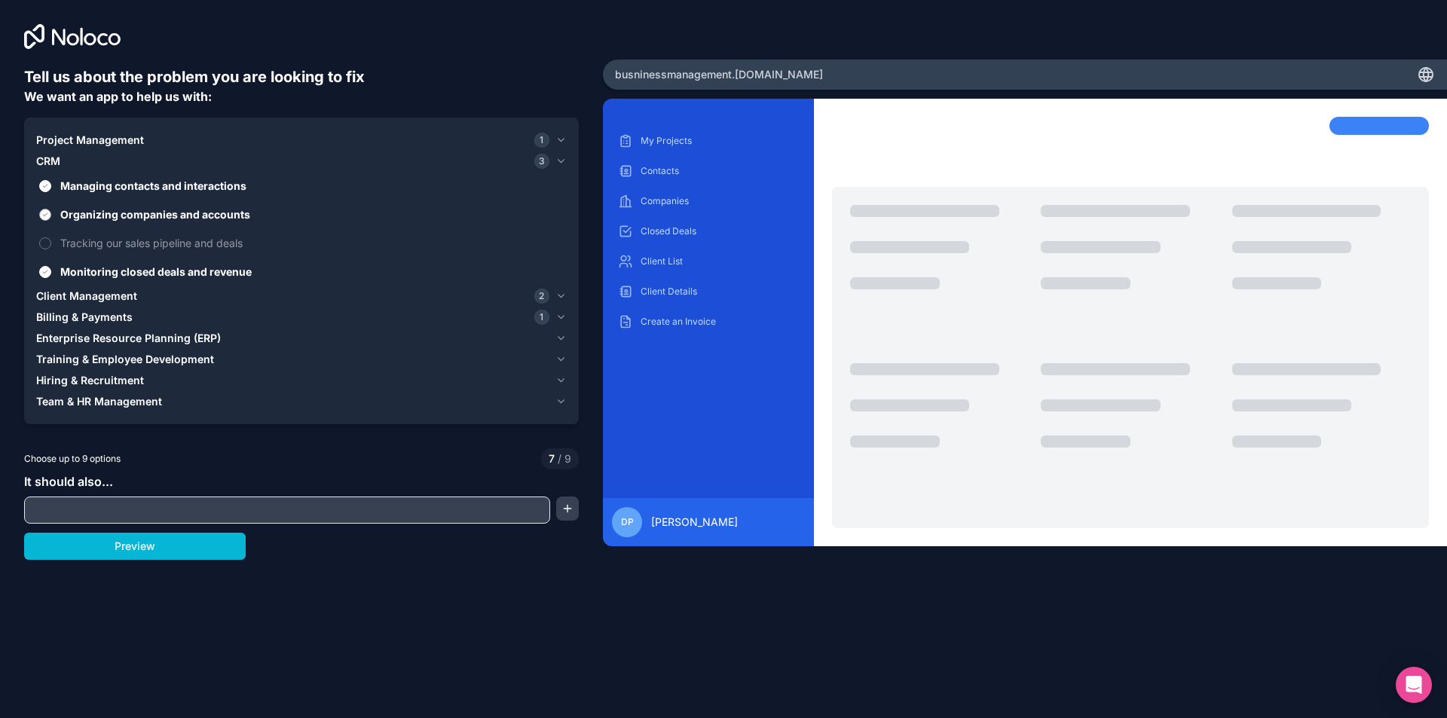
click at [41, 212] on button "Organizing companies and accounts" at bounding box center [45, 215] width 12 height 12
click at [44, 276] on button "Monitoring closed deals and revenue" at bounding box center [45, 272] width 12 height 12
click at [561, 157] on icon "button" at bounding box center [560, 161] width 11 height 12
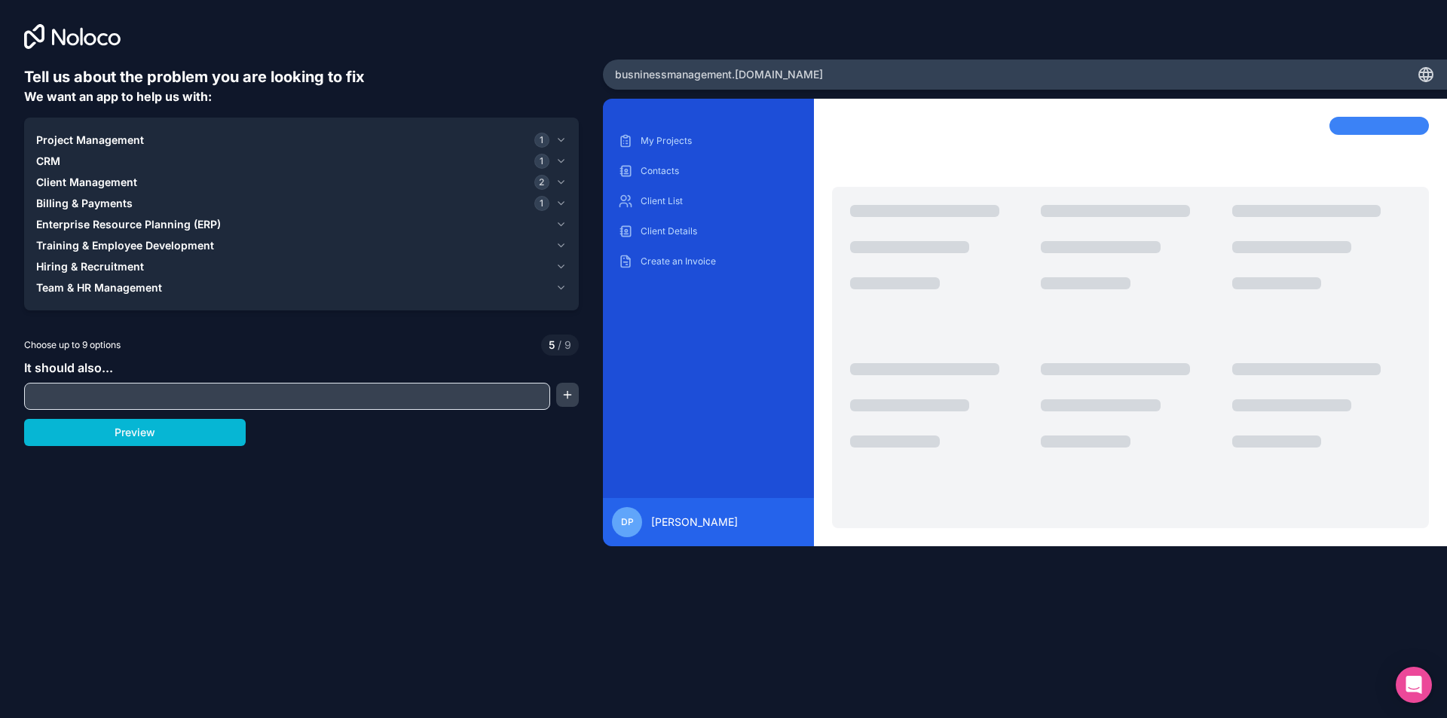
click at [558, 183] on icon "button" at bounding box center [560, 182] width 11 height 12
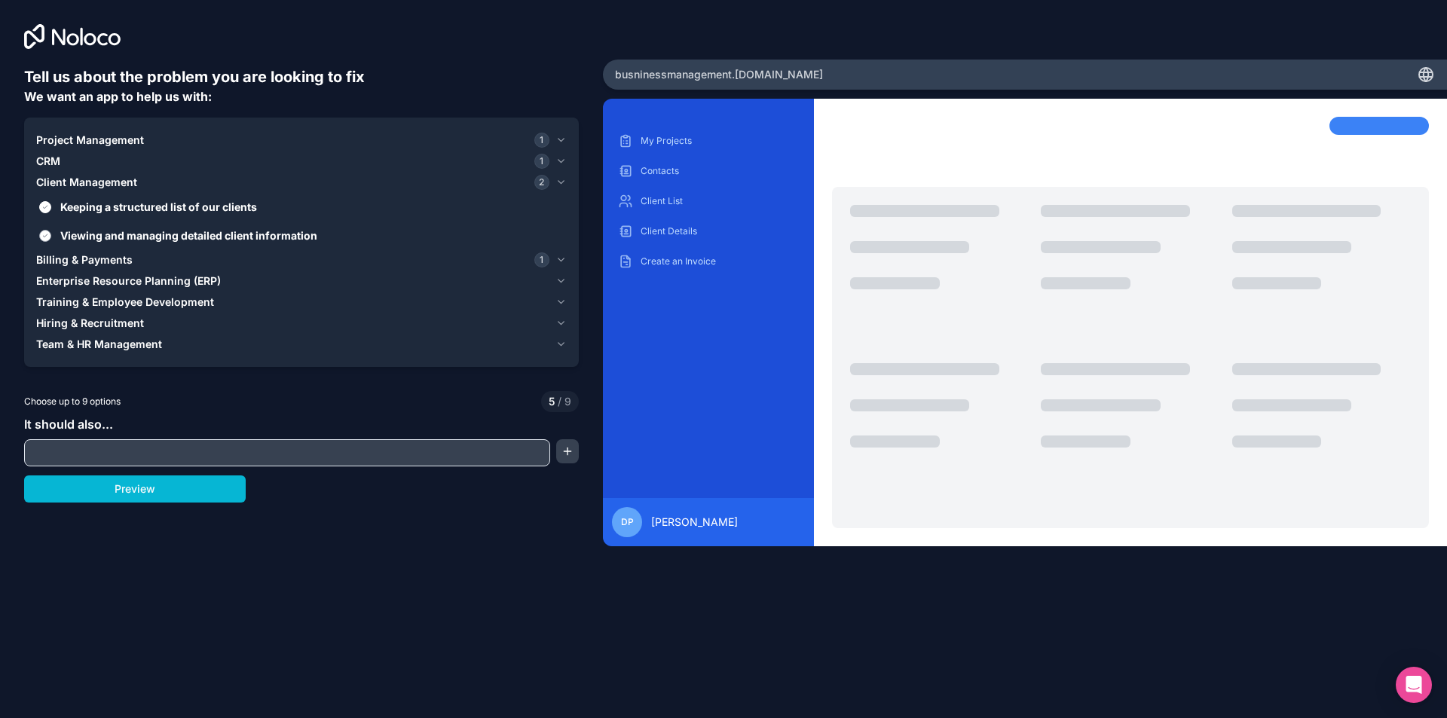
click at [47, 234] on button "Viewing and managing detailed client information" at bounding box center [45, 236] width 12 height 12
click at [559, 179] on icon "button" at bounding box center [560, 182] width 11 height 12
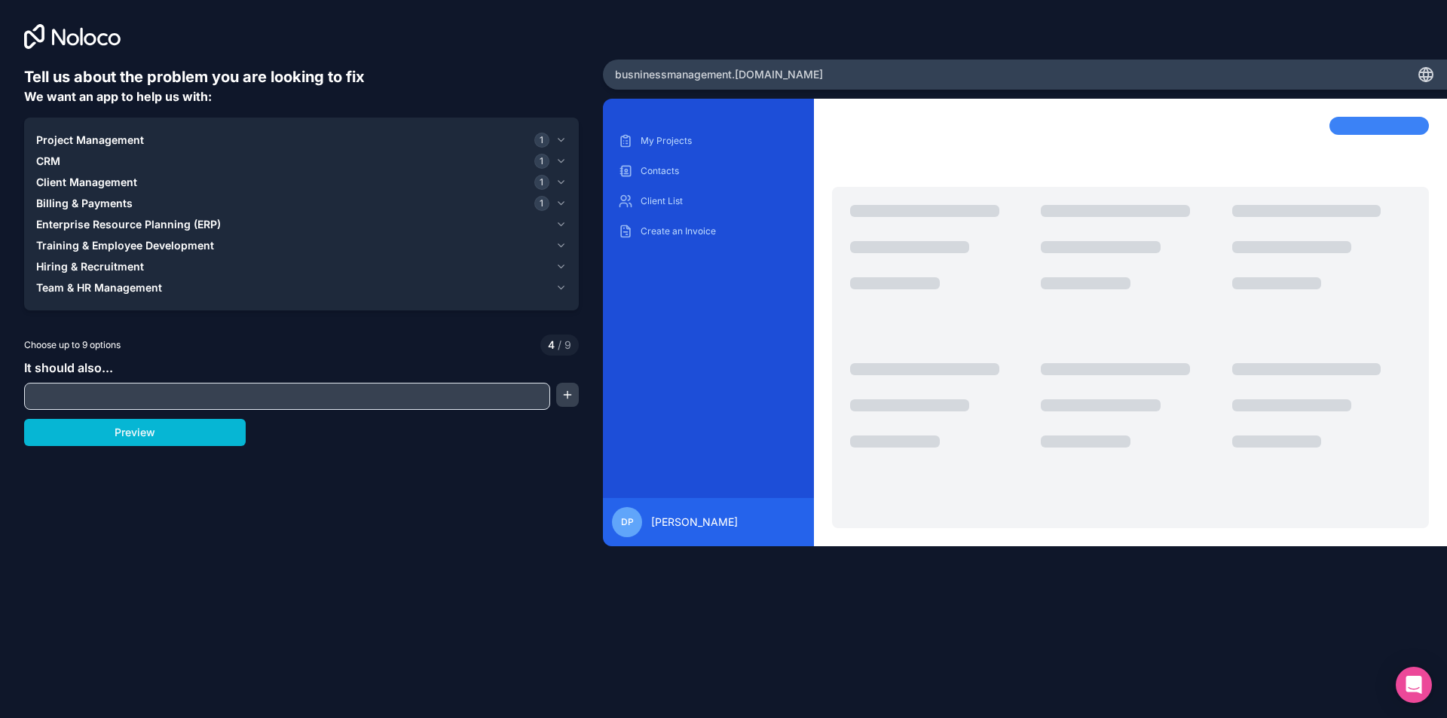
click at [562, 204] on icon "button" at bounding box center [561, 203] width 6 height 3
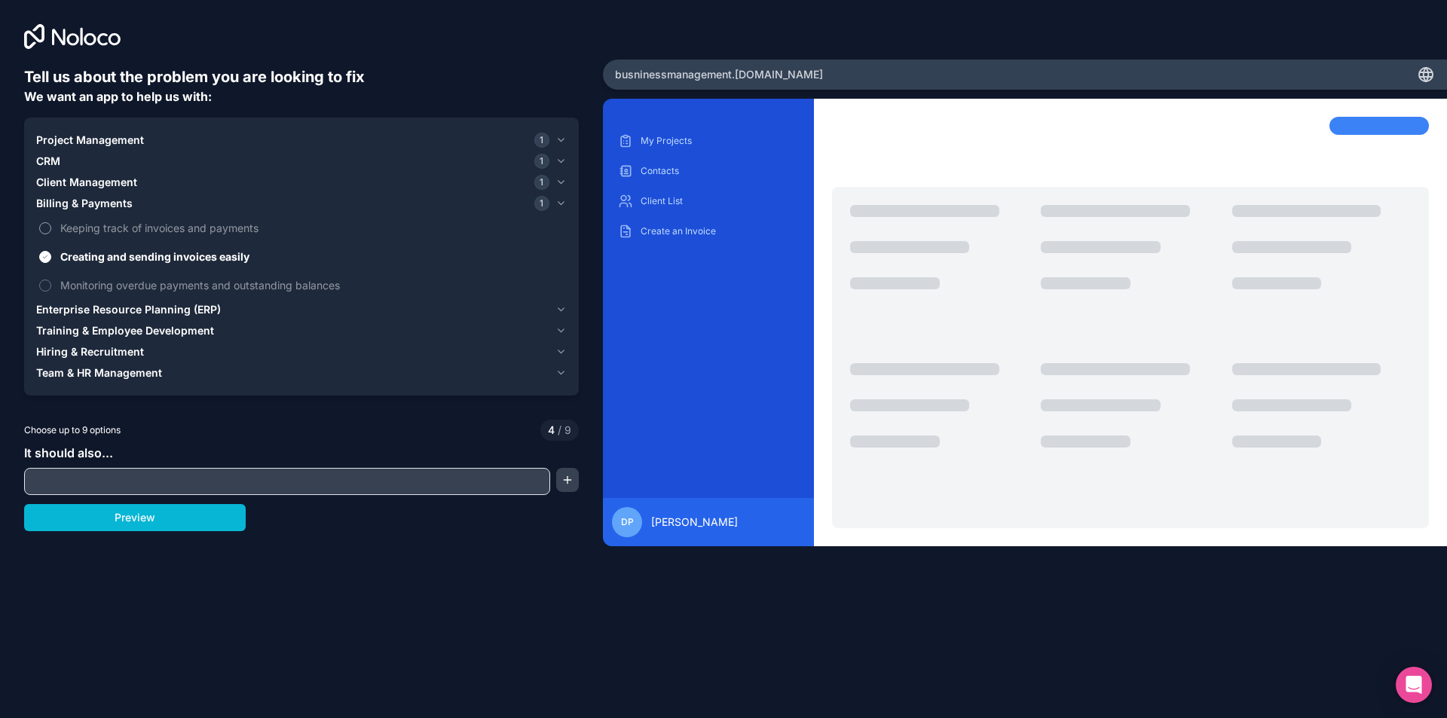
click at [45, 228] on button "Keeping track of invoices and payments" at bounding box center [45, 228] width 12 height 12
click at [566, 200] on icon "button" at bounding box center [560, 203] width 11 height 12
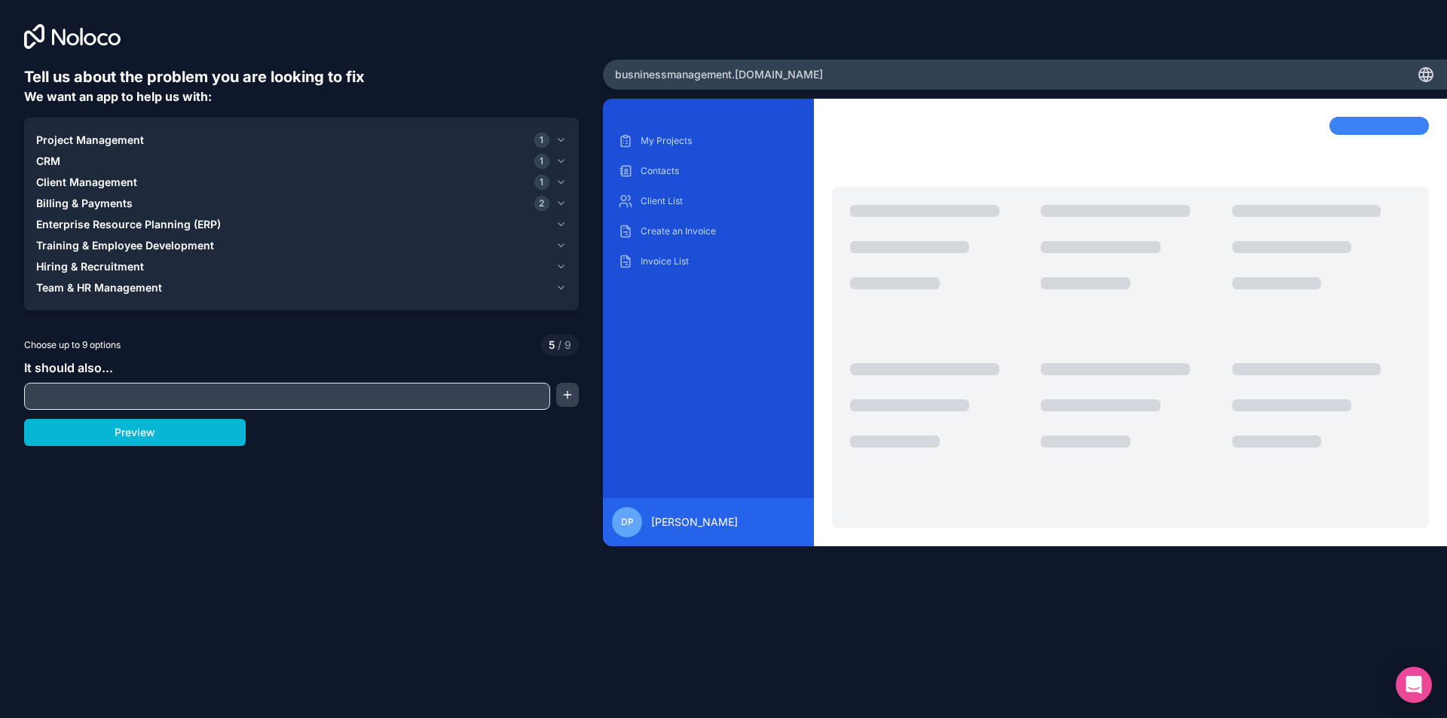
click at [559, 226] on icon "button" at bounding box center [560, 225] width 11 height 12
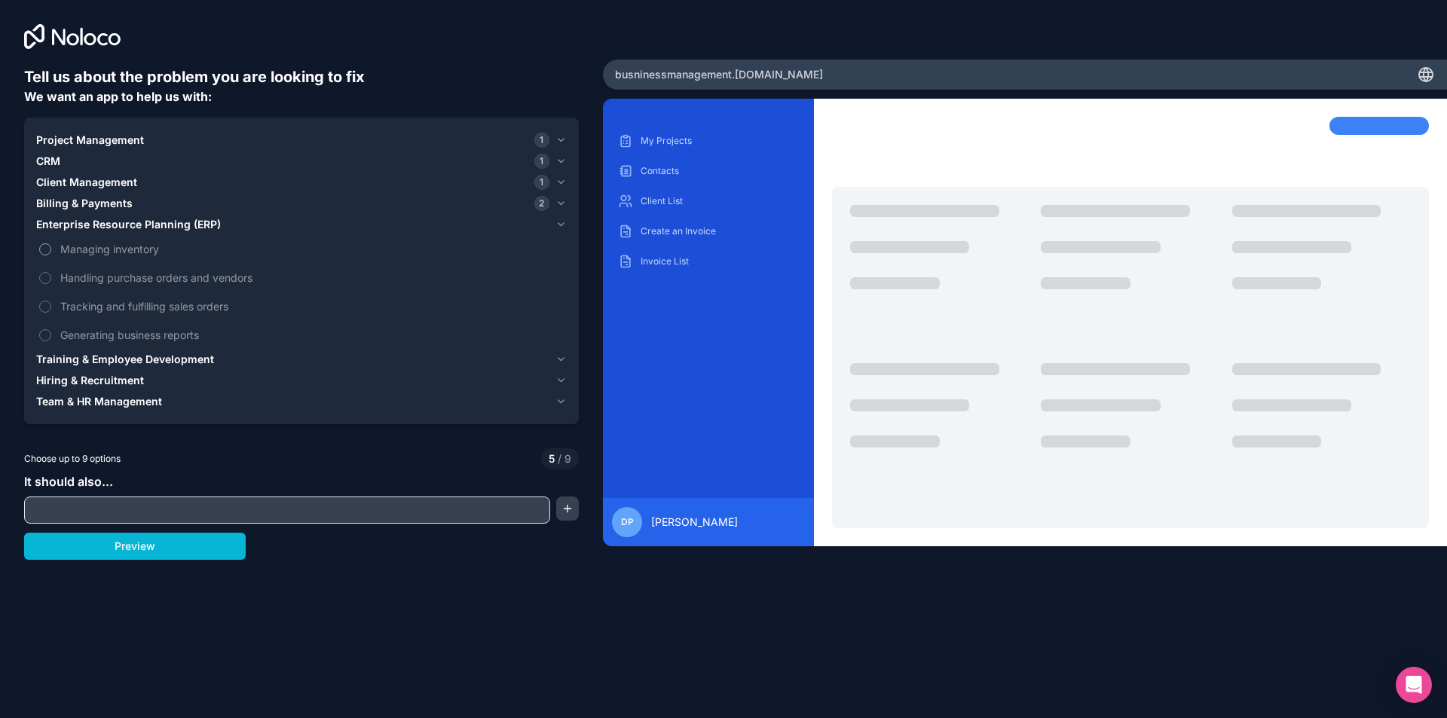
click at [42, 246] on button "Managing inventory" at bounding box center [45, 249] width 12 height 12
click at [560, 223] on icon "button" at bounding box center [560, 225] width 11 height 12
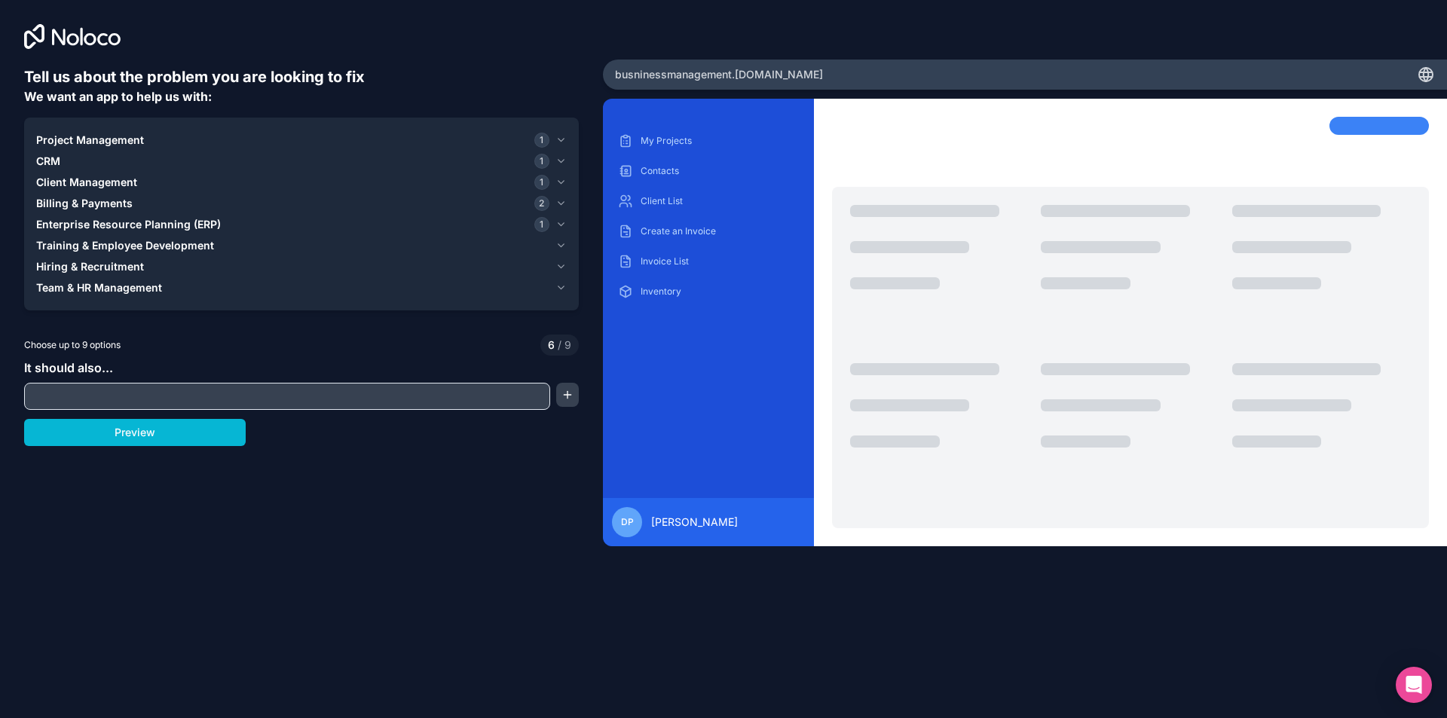
click at [558, 247] on icon "button" at bounding box center [560, 246] width 11 height 12
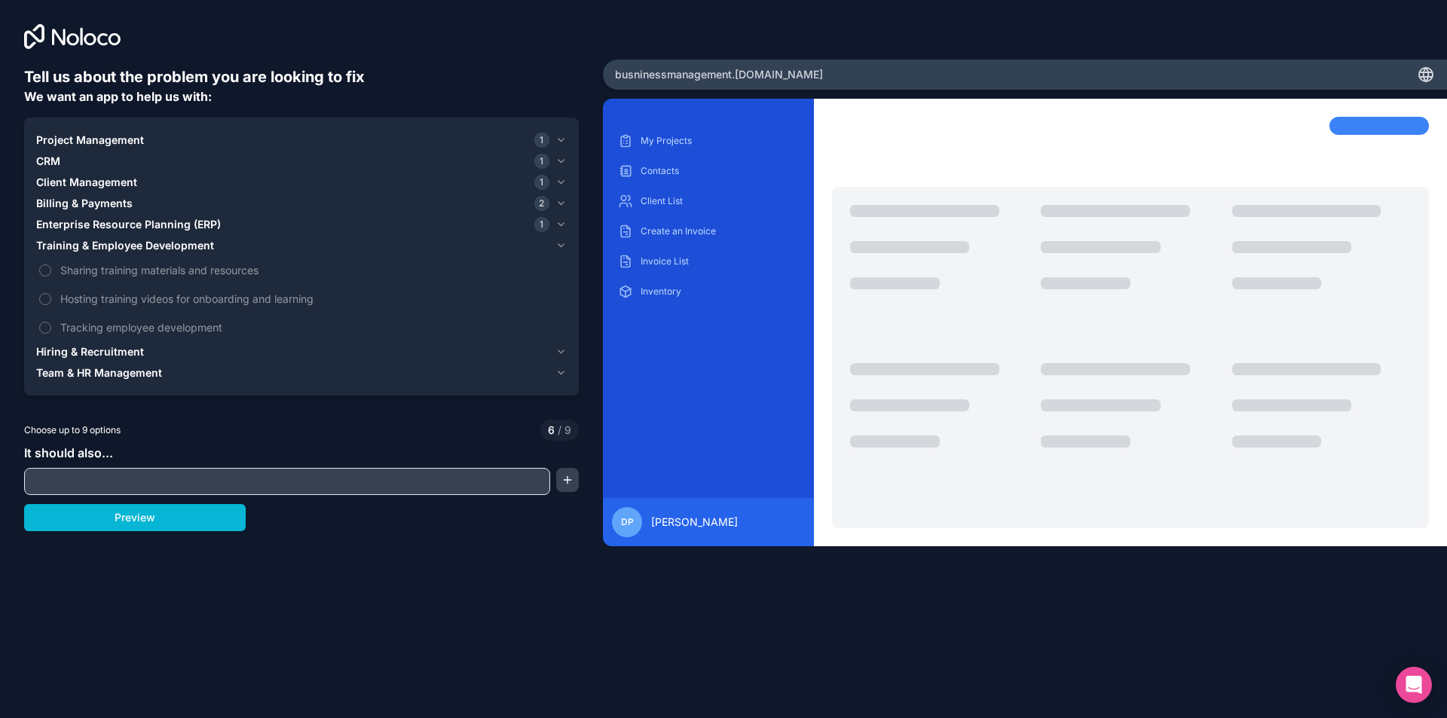
click at [559, 240] on icon "button" at bounding box center [560, 246] width 11 height 12
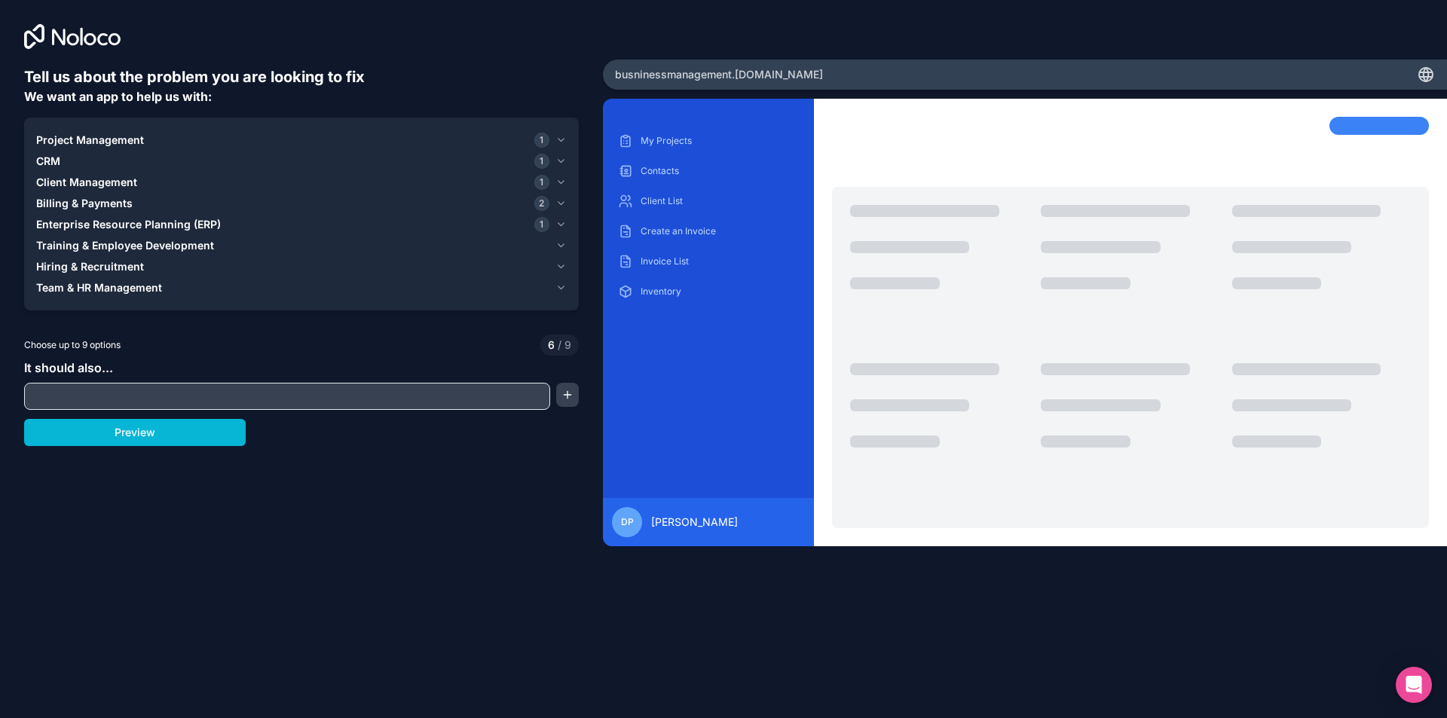
click at [558, 287] on icon "button" at bounding box center [561, 287] width 6 height 3
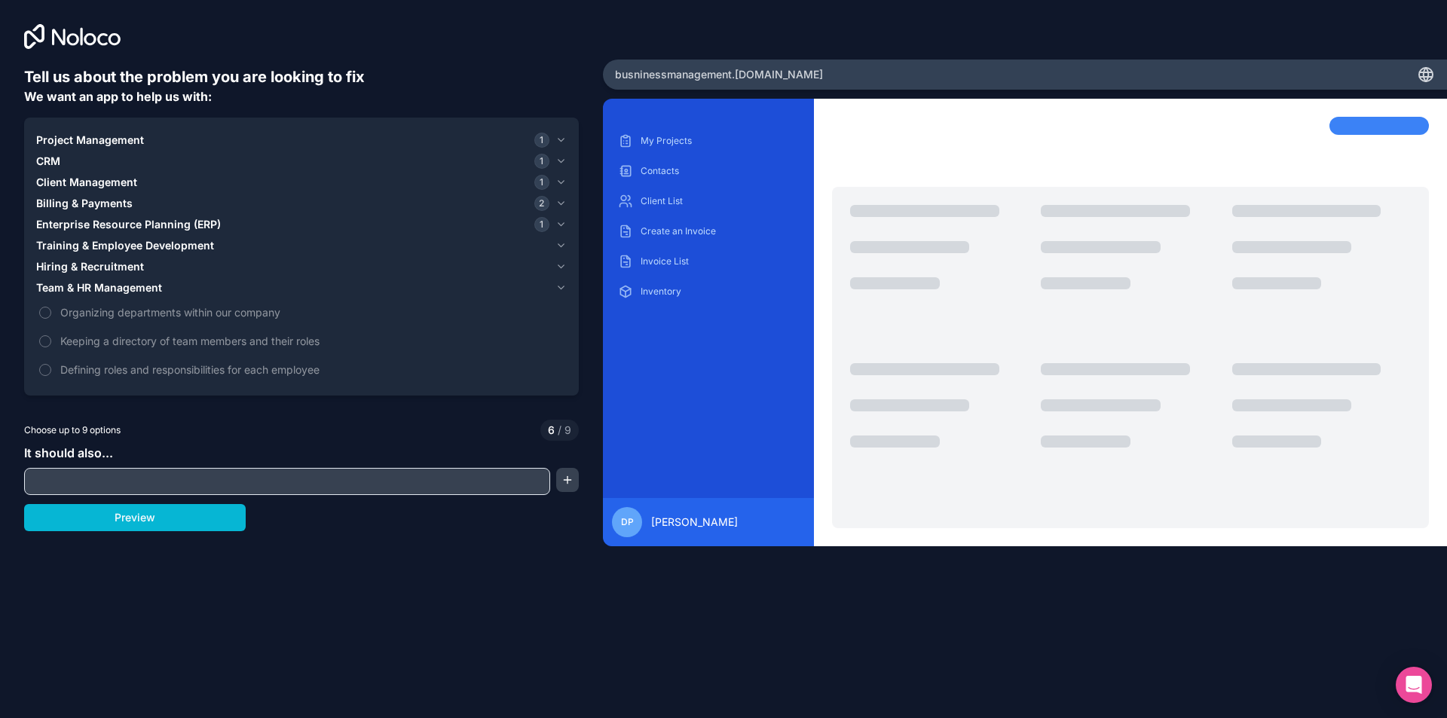
click at [558, 287] on icon "button" at bounding box center [561, 287] width 6 height 3
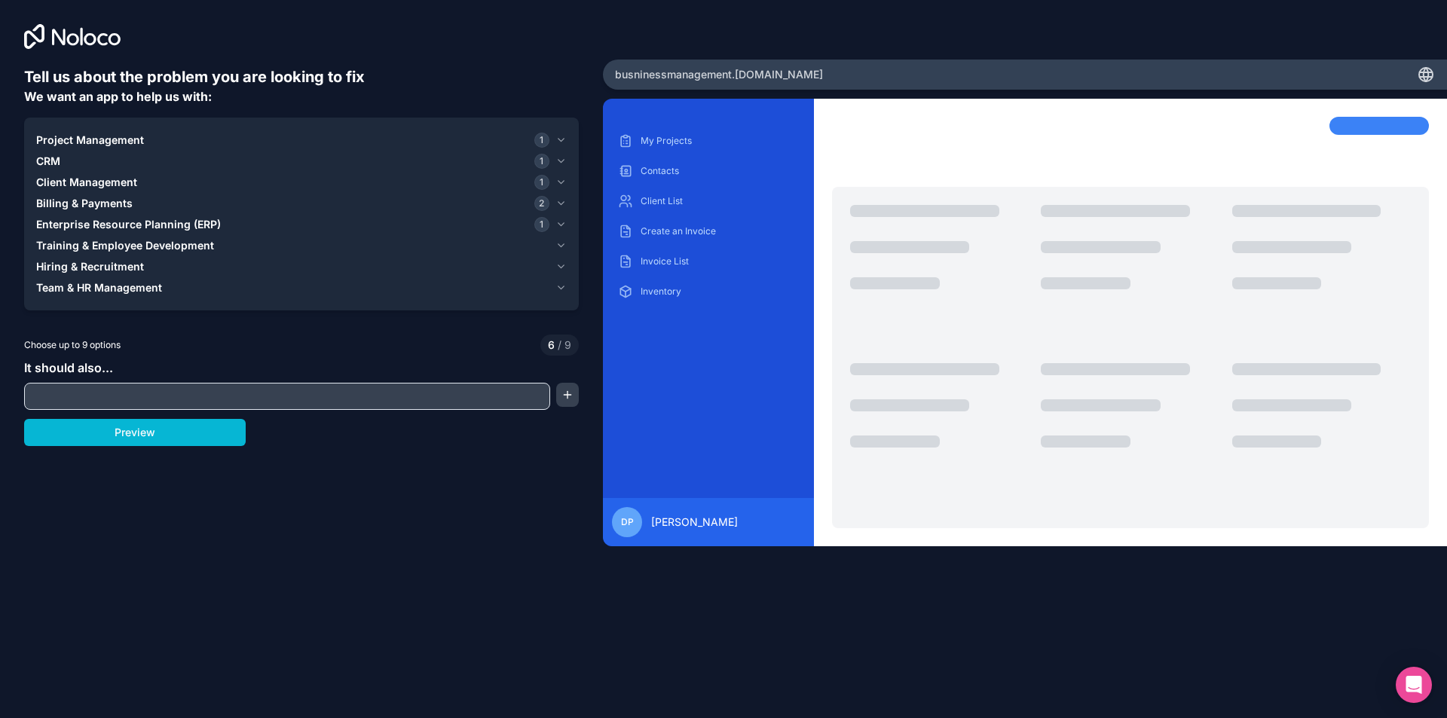
click at [561, 201] on icon "button" at bounding box center [560, 203] width 11 height 12
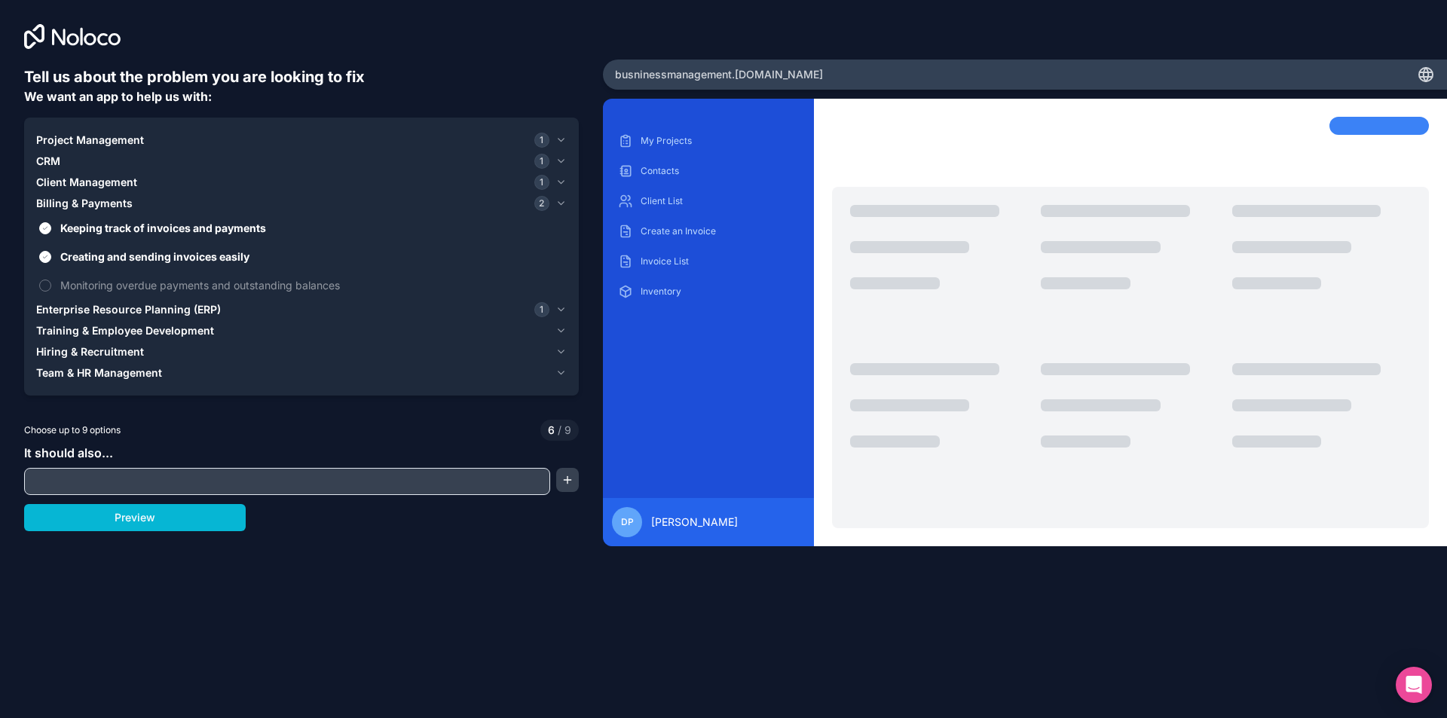
click at [561, 201] on icon "button" at bounding box center [560, 203] width 11 height 12
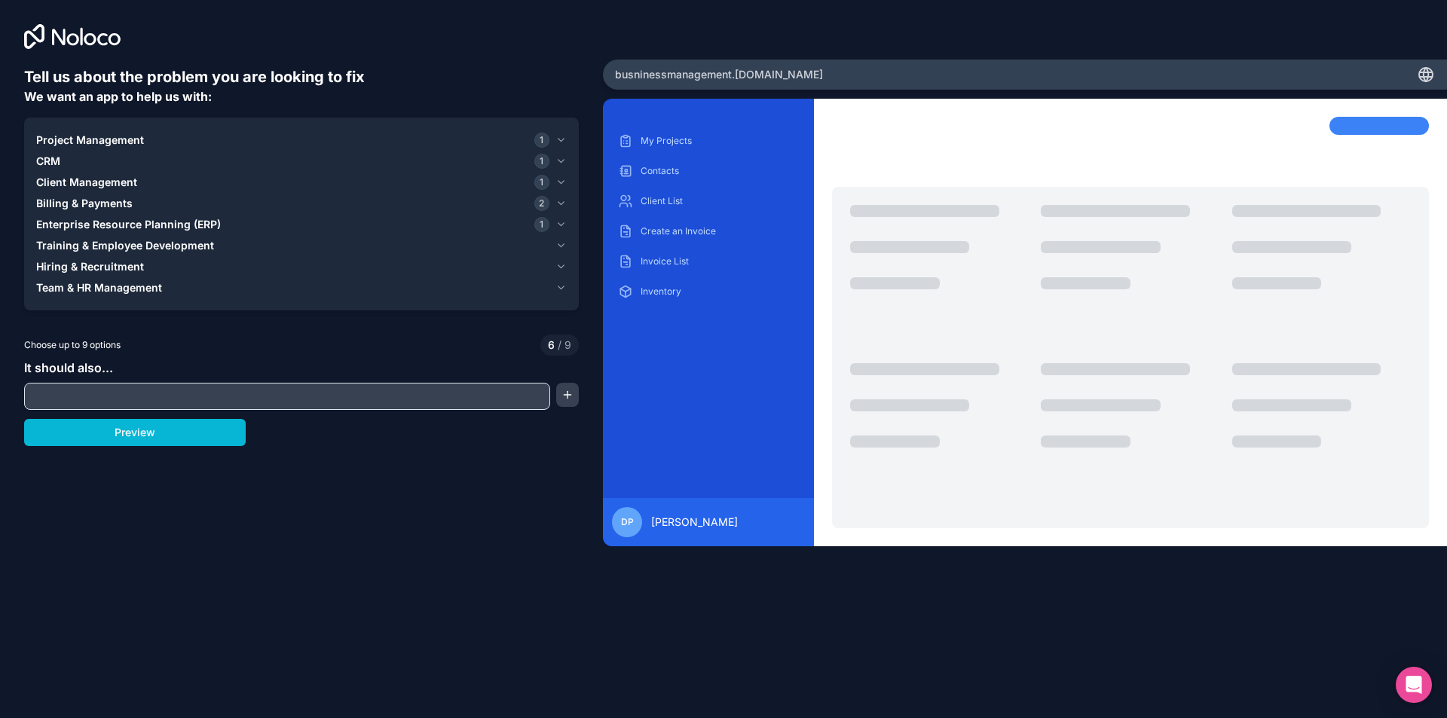
click at [558, 183] on icon "button" at bounding box center [560, 182] width 11 height 12
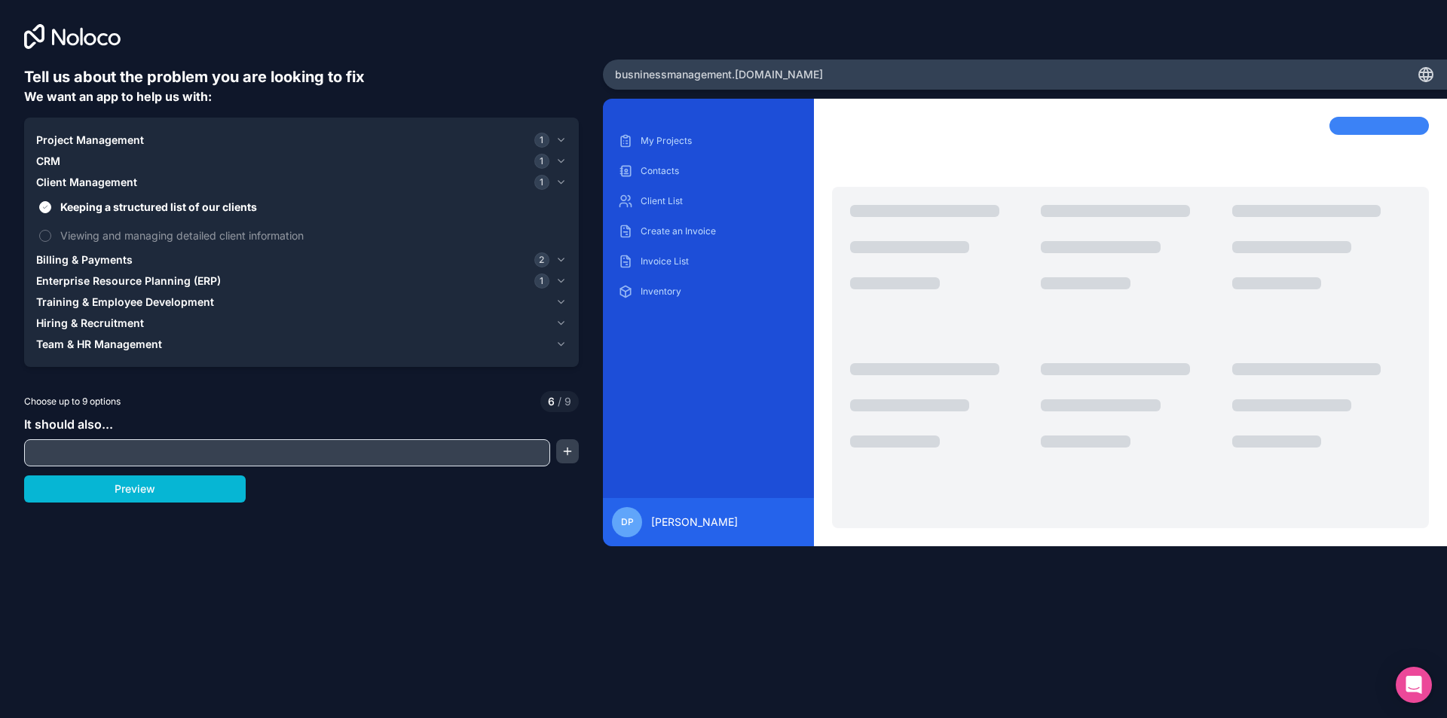
click at [558, 183] on icon "button" at bounding box center [560, 182] width 11 height 12
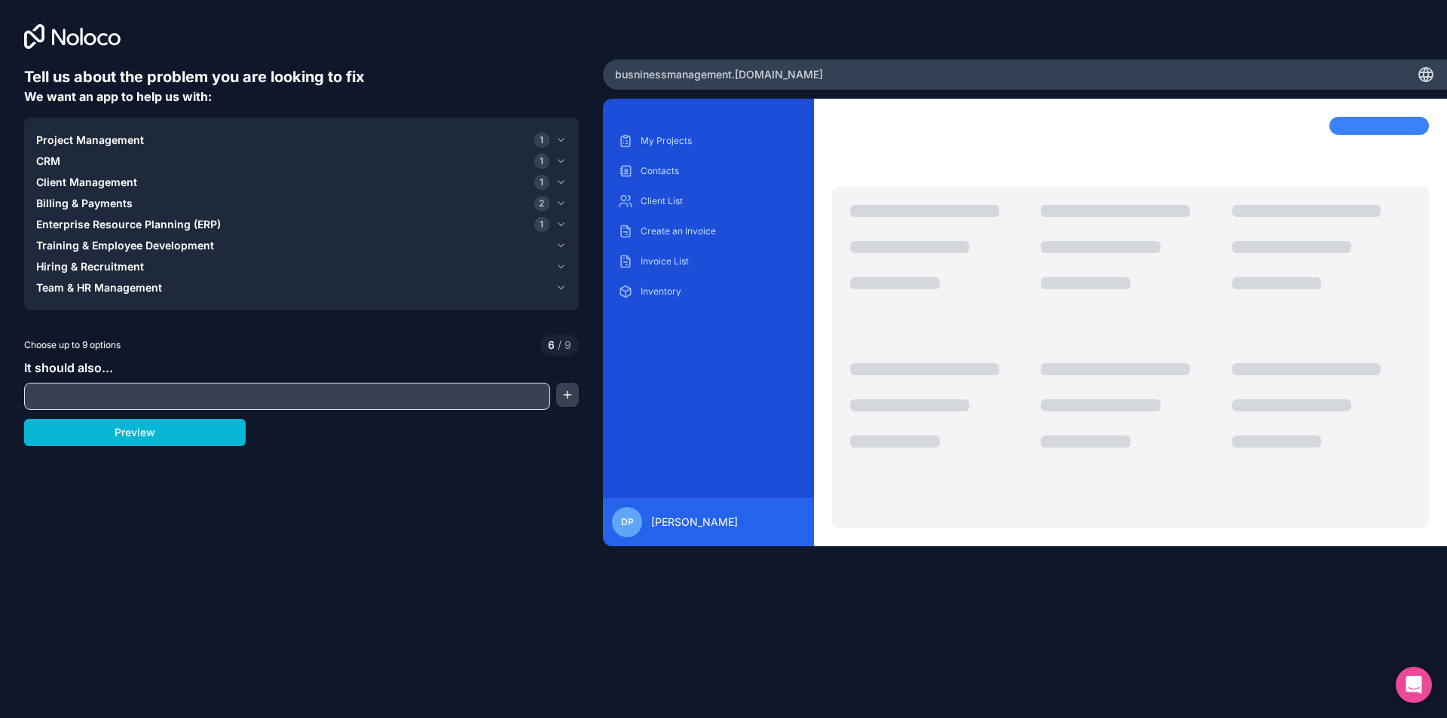
click at [560, 158] on icon "button" at bounding box center [560, 161] width 11 height 12
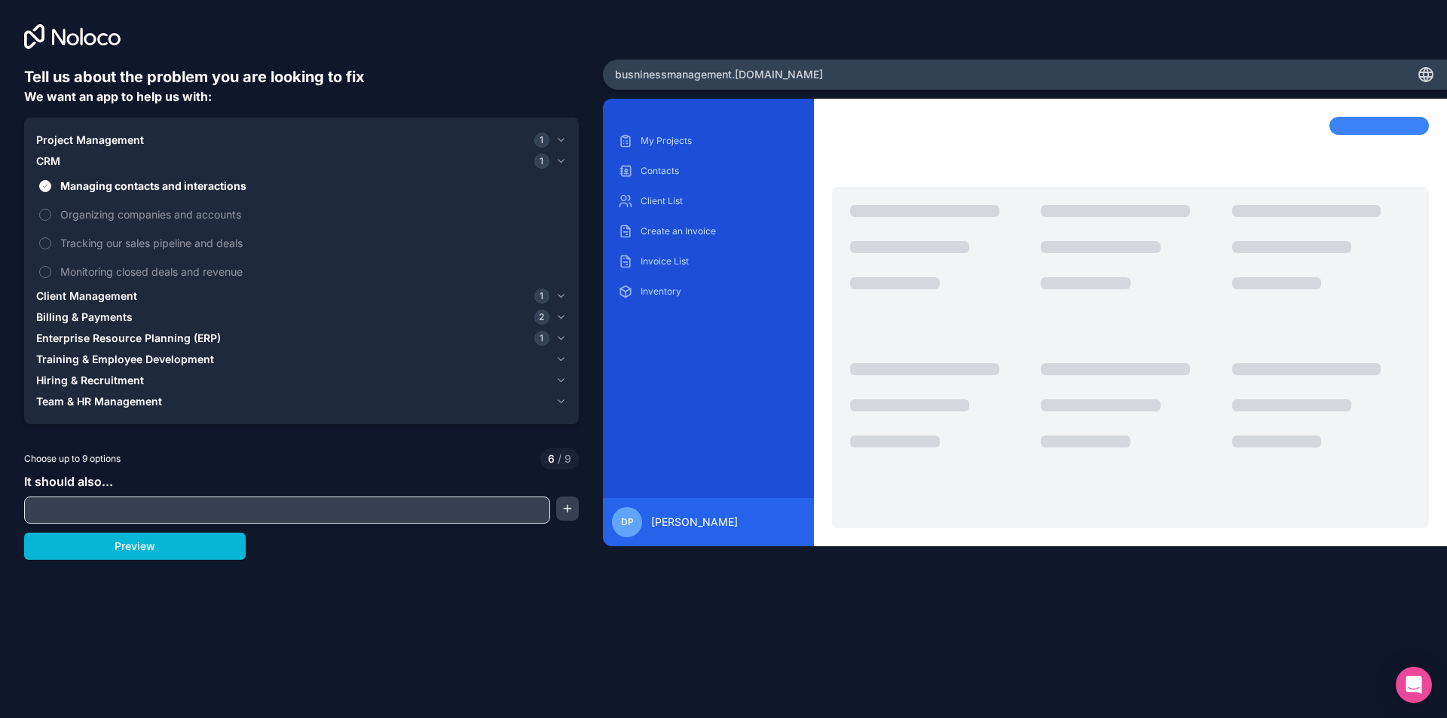
click at [560, 158] on icon "button" at bounding box center [560, 161] width 11 height 12
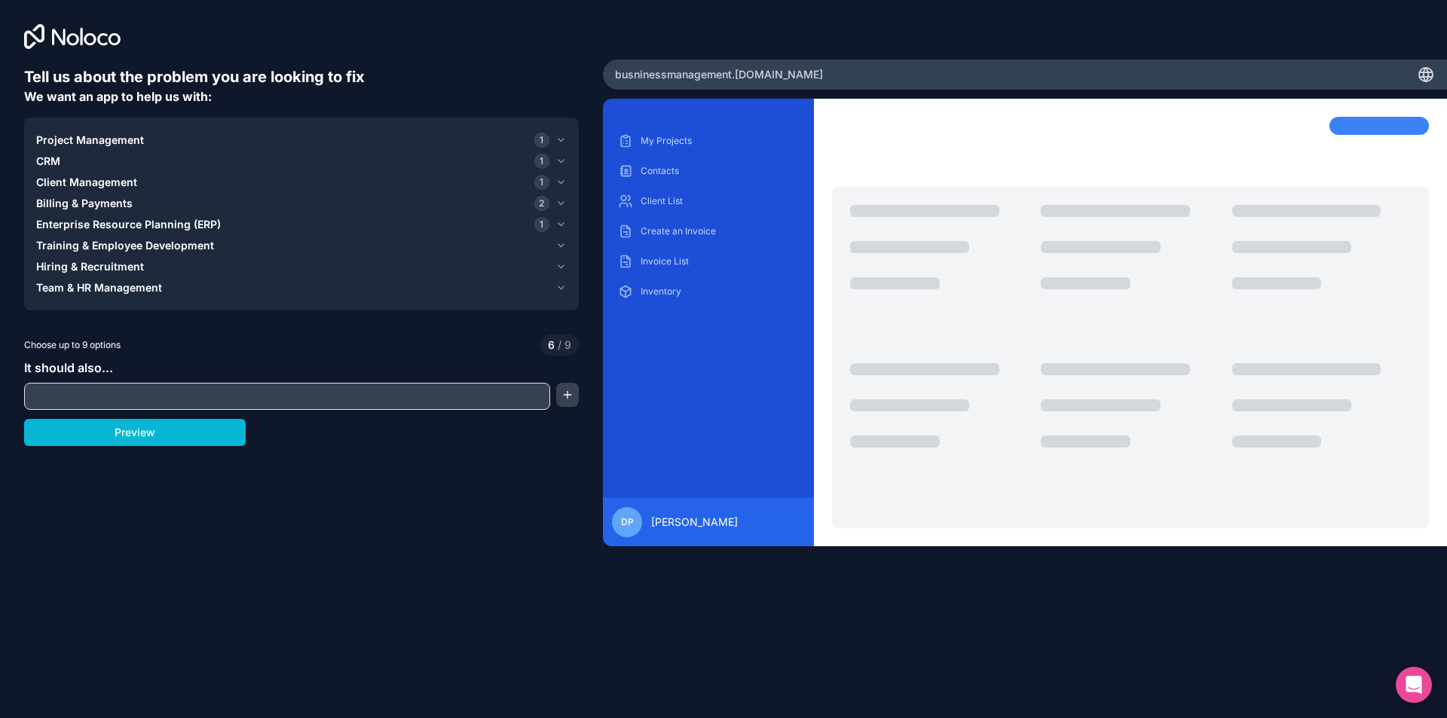
click at [560, 137] on icon "button" at bounding box center [560, 140] width 11 height 12
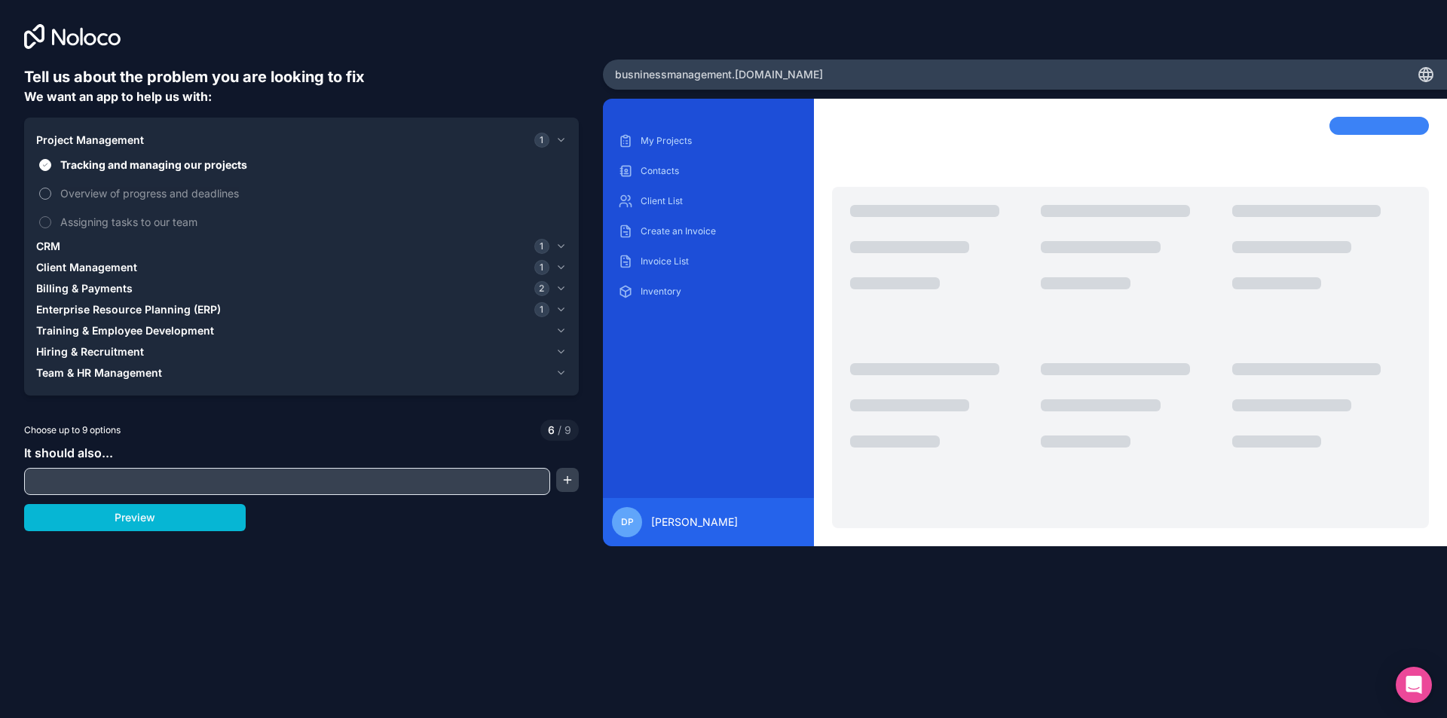
click at [47, 191] on button "Overview of progress and deadlines" at bounding box center [45, 194] width 12 height 12
click at [557, 139] on icon "button" at bounding box center [560, 140] width 11 height 12
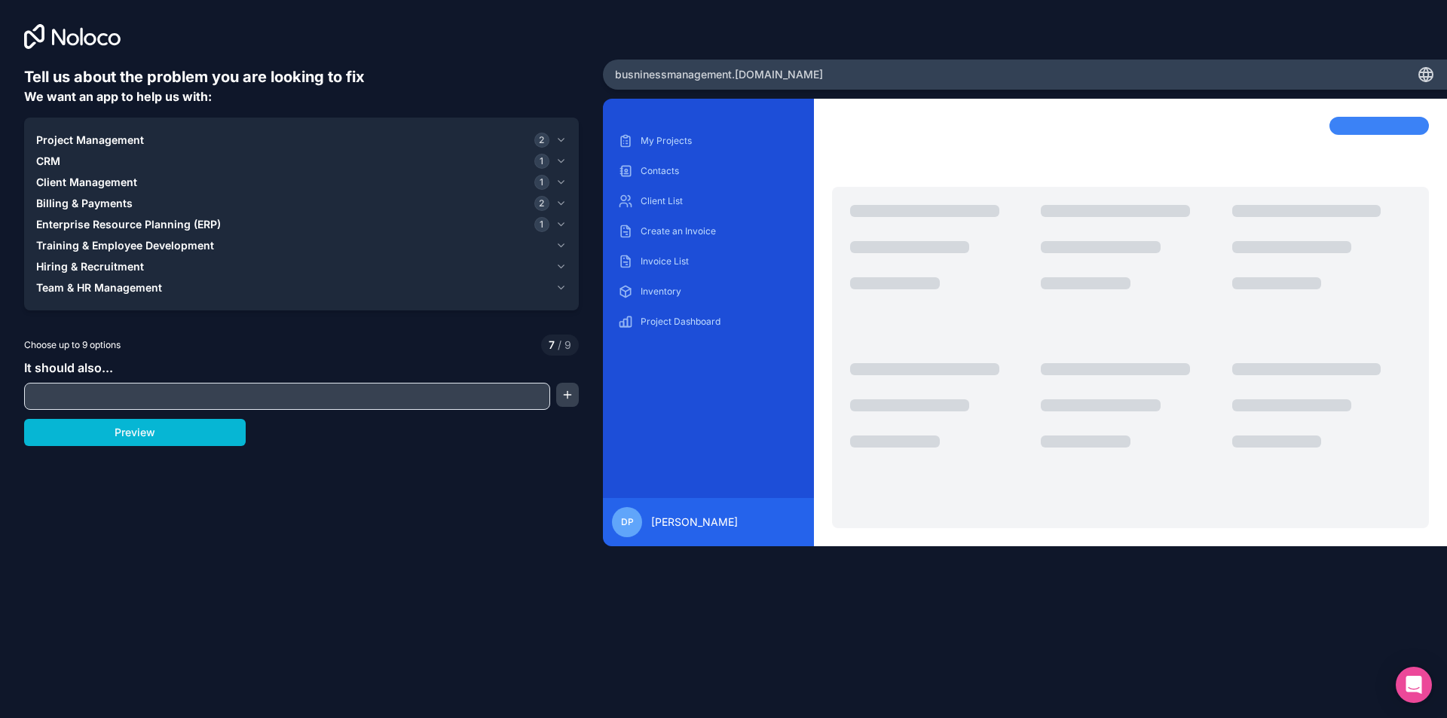
click at [555, 161] on icon "button" at bounding box center [560, 161] width 11 height 12
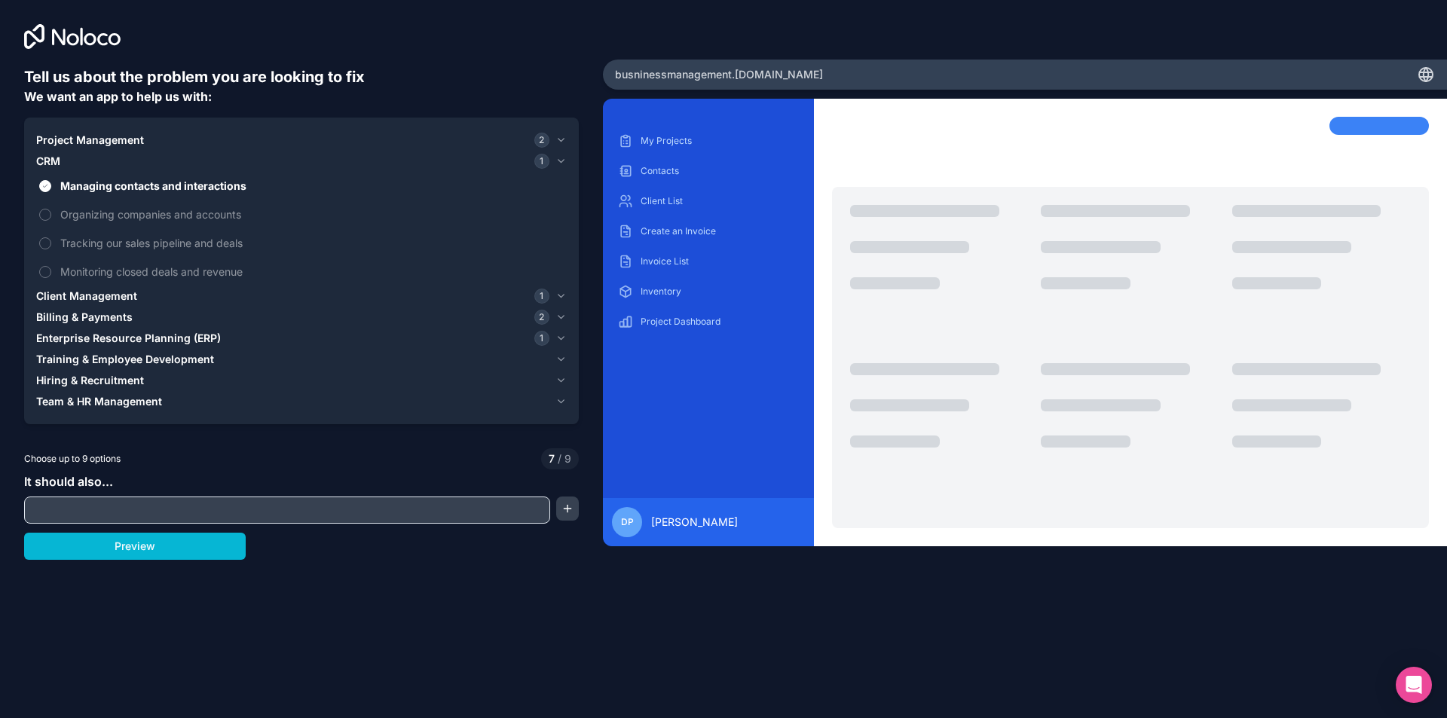
click at [559, 163] on icon "button" at bounding box center [560, 161] width 11 height 12
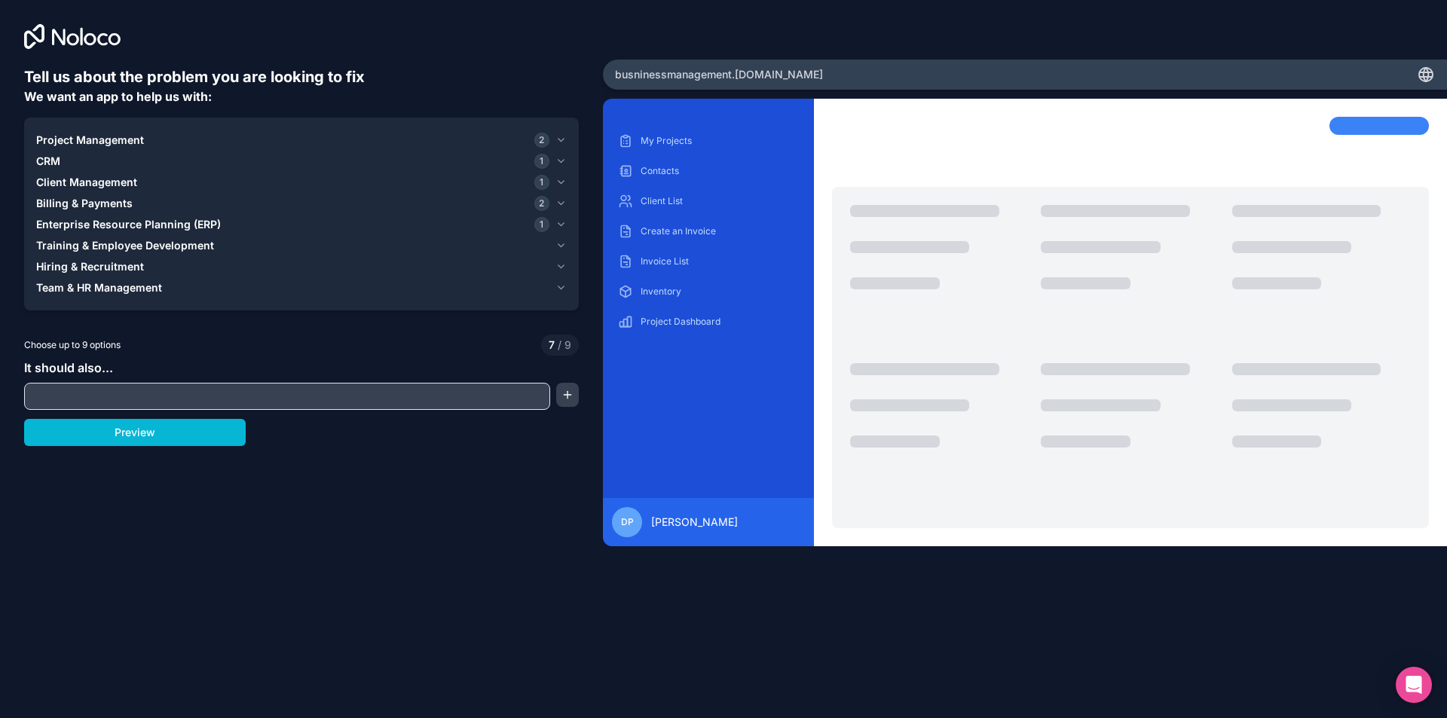
click at [561, 180] on icon "button" at bounding box center [560, 182] width 11 height 12
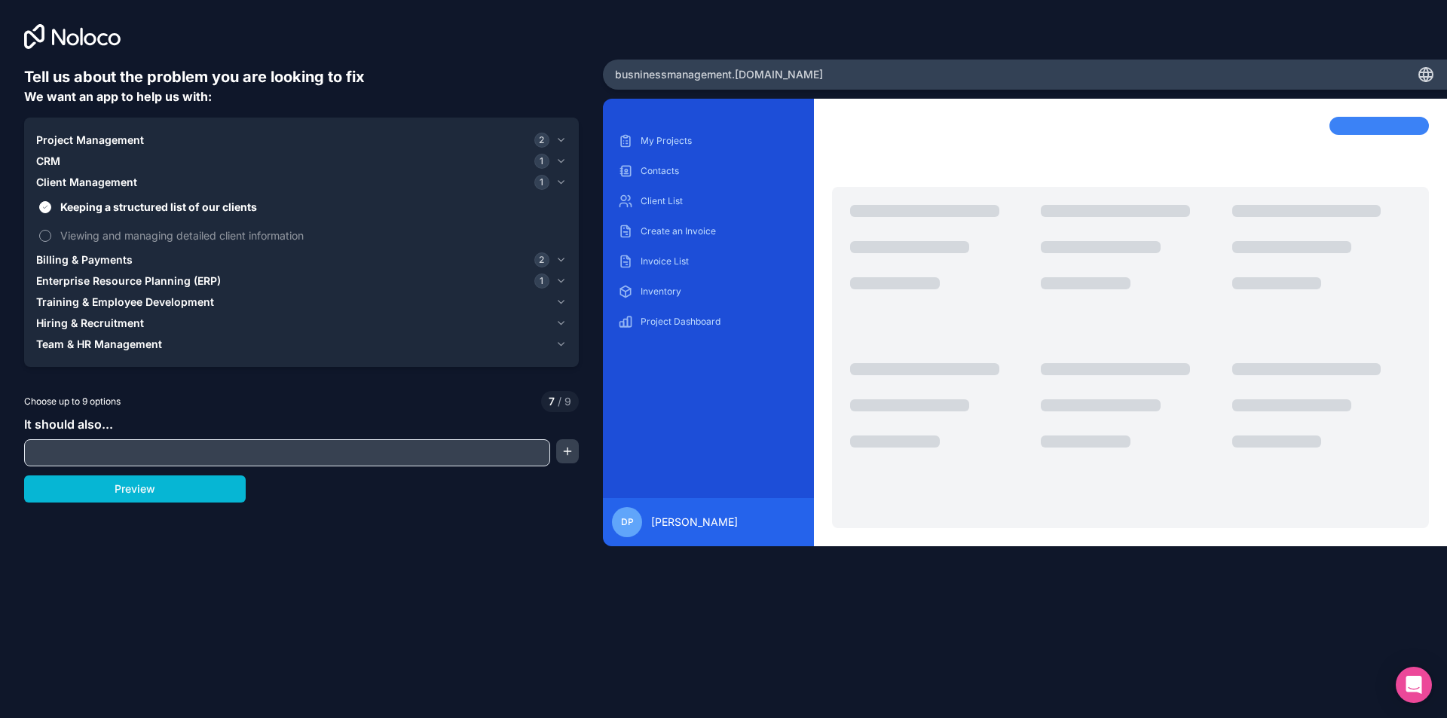
click at [50, 236] on button "Viewing and managing detailed client information" at bounding box center [45, 236] width 12 height 12
click at [561, 182] on icon "button" at bounding box center [560, 182] width 11 height 12
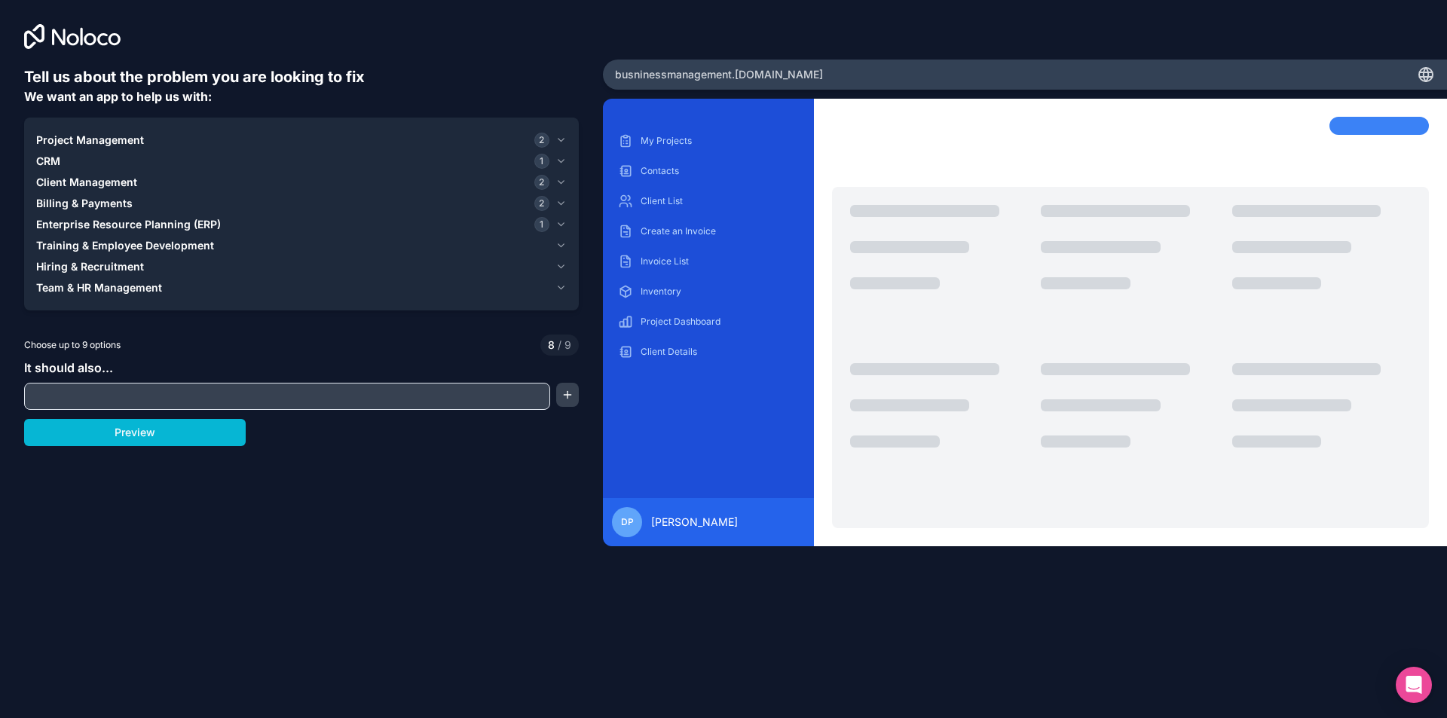
click at [559, 204] on icon "button" at bounding box center [560, 203] width 11 height 12
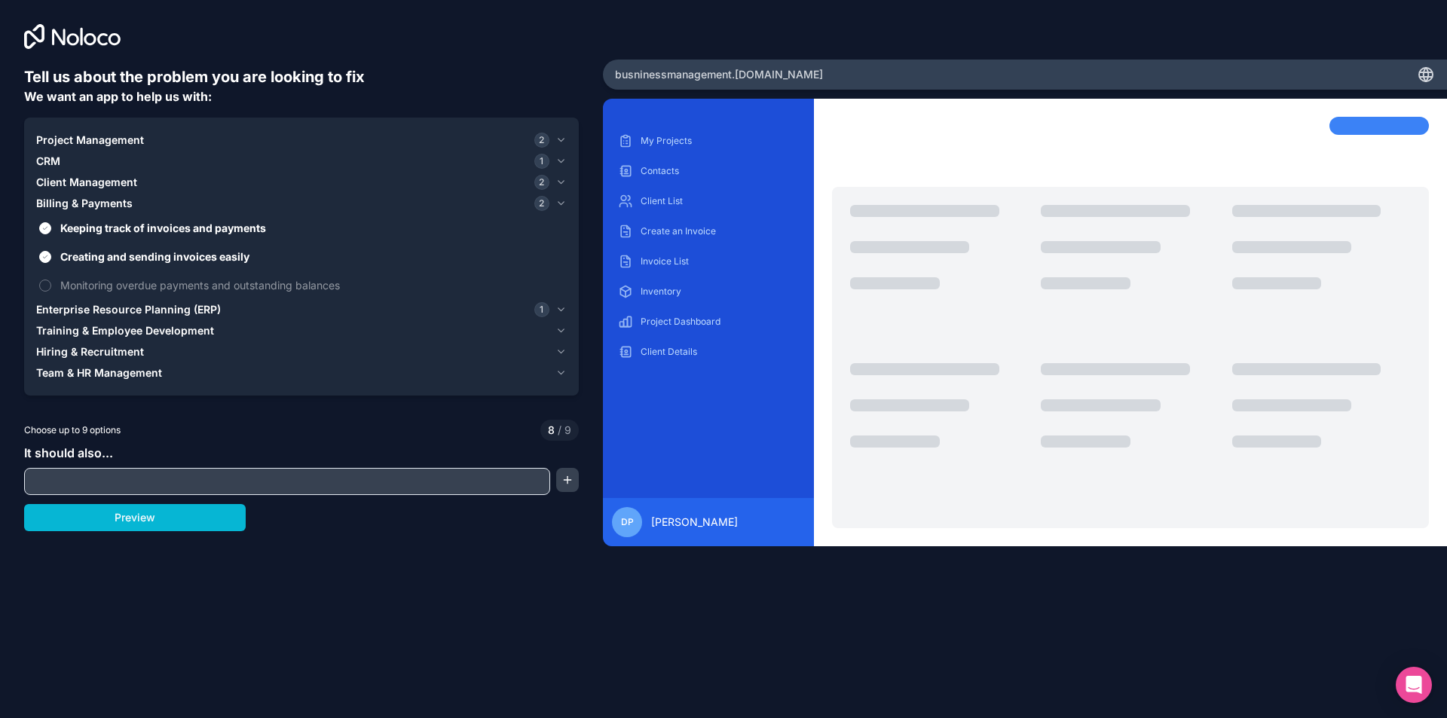
click at [558, 204] on icon "button" at bounding box center [560, 203] width 11 height 12
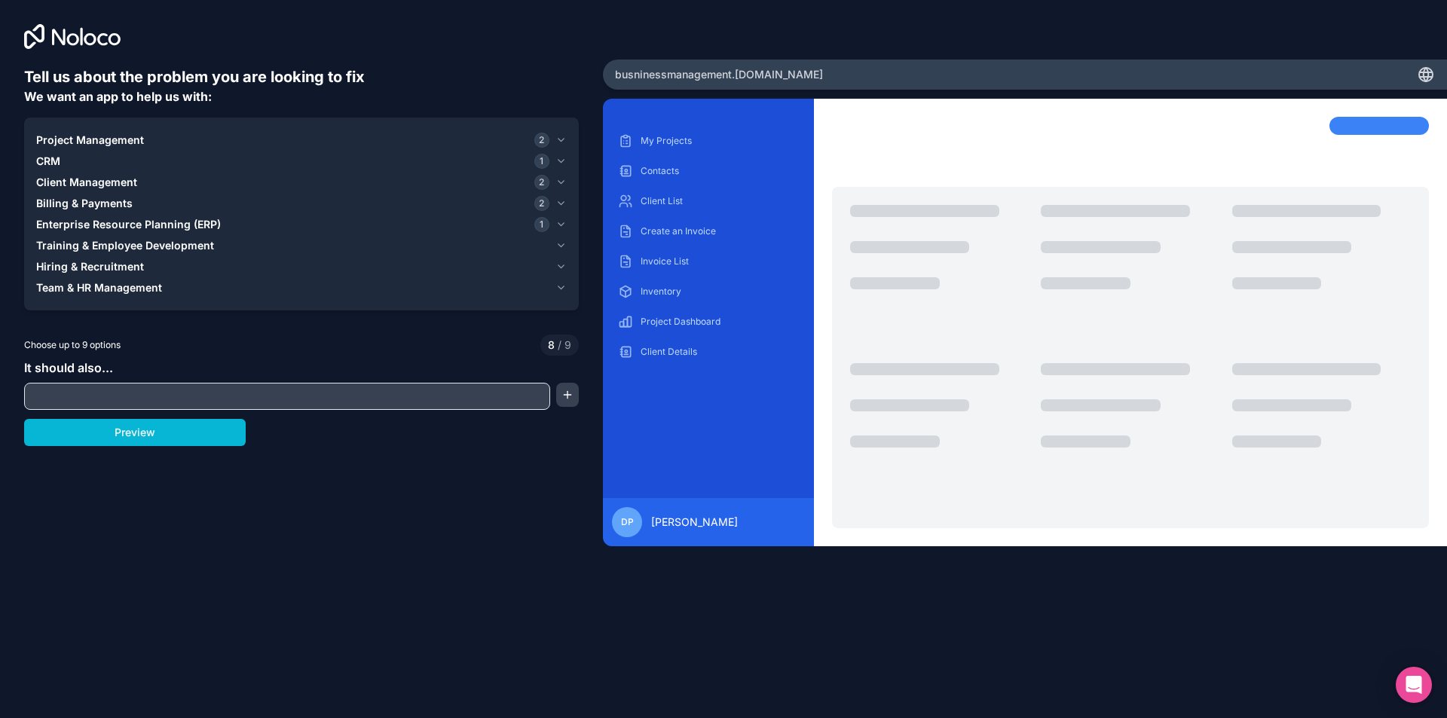
click at [560, 226] on icon "button" at bounding box center [560, 225] width 11 height 12
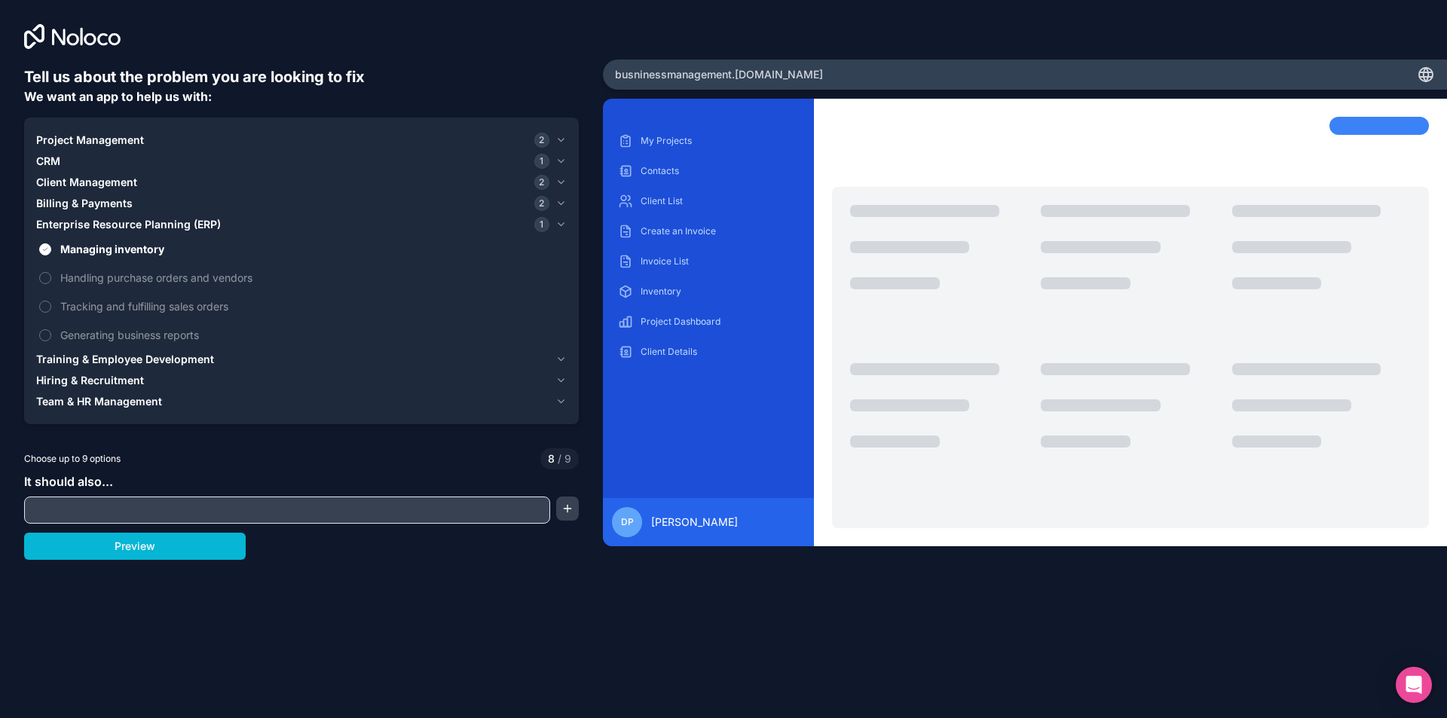
click at [560, 226] on icon "button" at bounding box center [560, 225] width 11 height 12
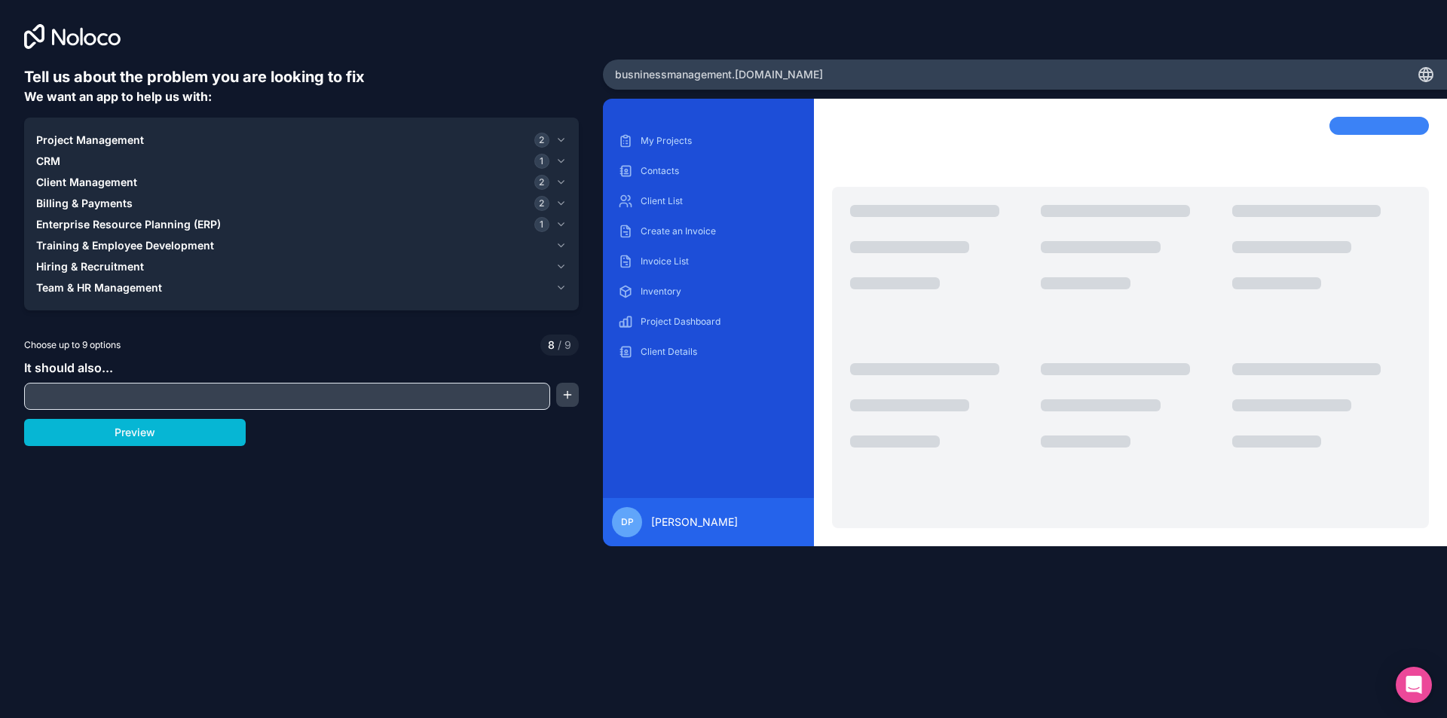
click at [561, 198] on icon "button" at bounding box center [560, 203] width 11 height 12
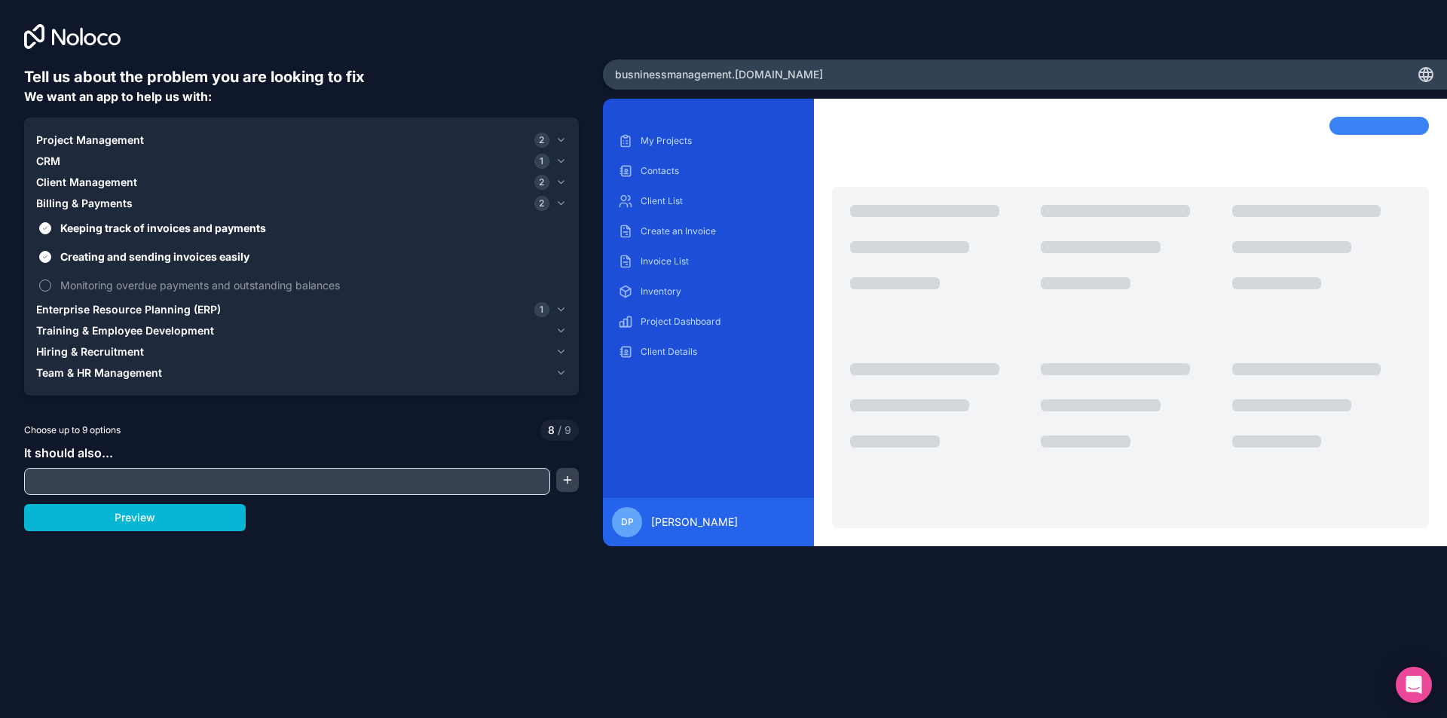
click at [47, 283] on button "Monitoring overdue payments and outstanding balances" at bounding box center [45, 286] width 12 height 12
click at [558, 199] on icon "button" at bounding box center [560, 203] width 11 height 12
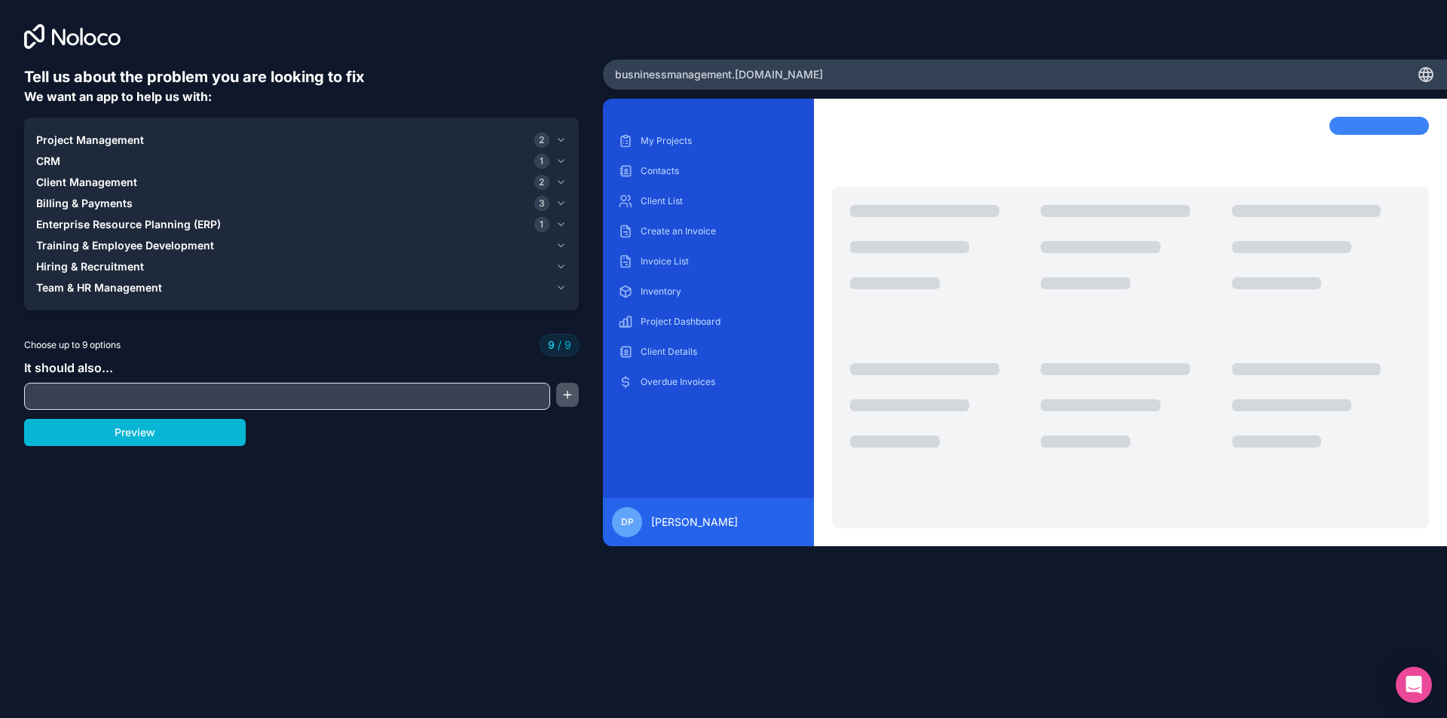
click at [562, 402] on button "button" at bounding box center [567, 395] width 23 height 24
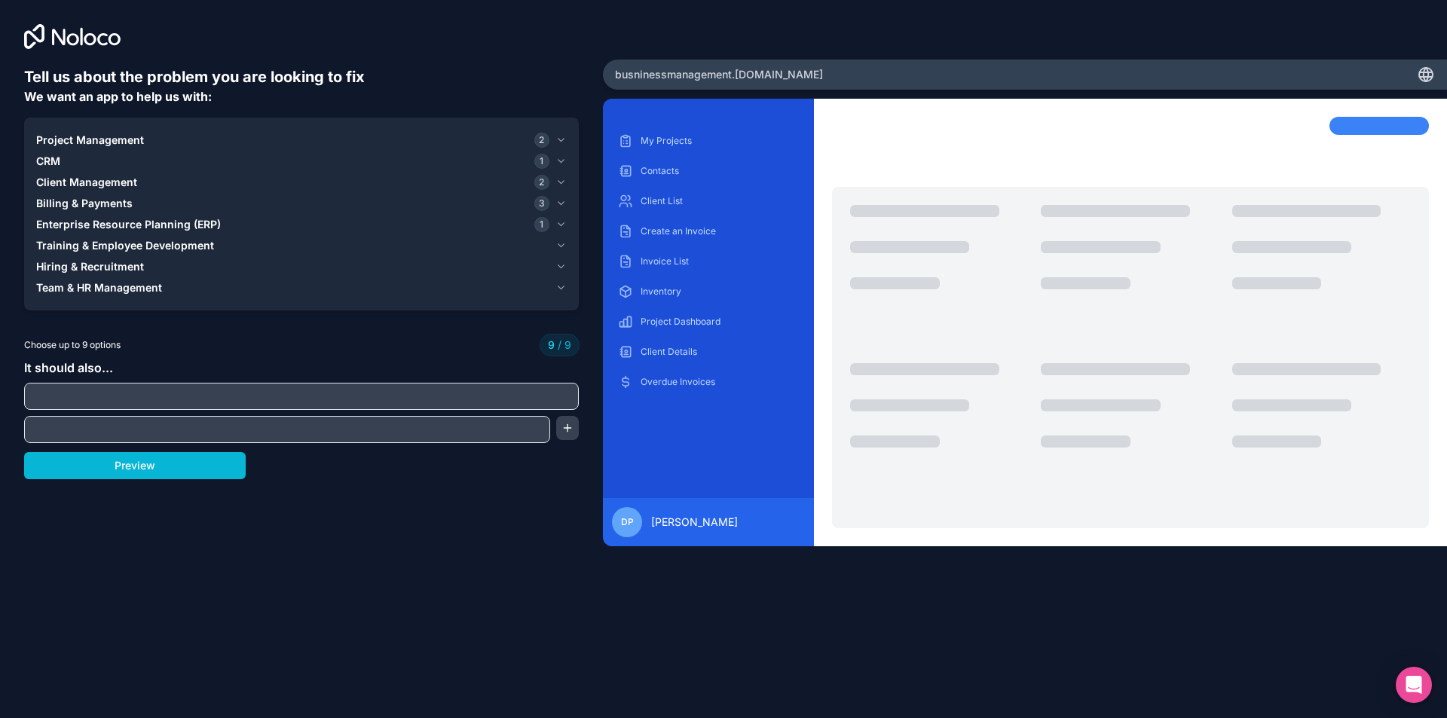
click at [97, 390] on input "text" at bounding box center [301, 396] width 547 height 21
type input "Make a quotation"
click at [138, 463] on button "Preview" at bounding box center [135, 465] width 222 height 27
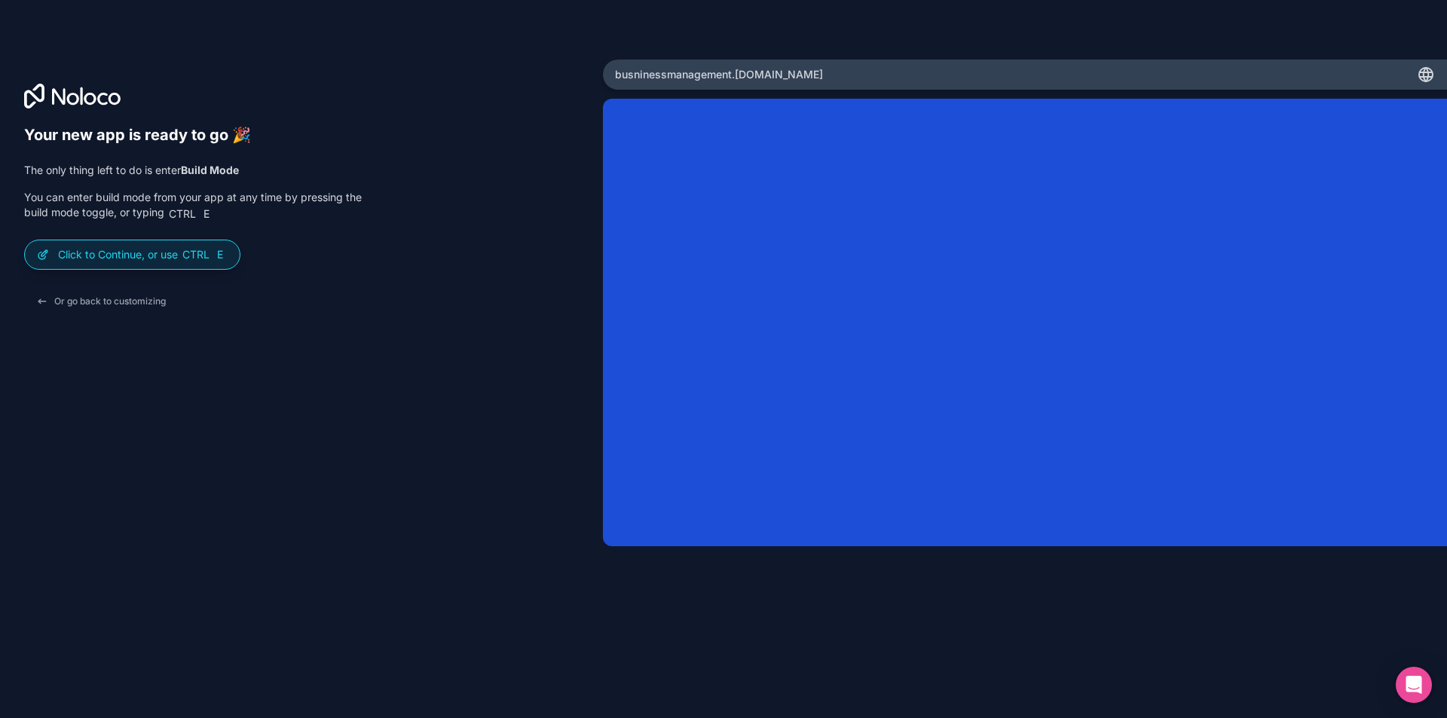
click at [121, 347] on div "Your new app is ready to go 🎉 The only thing left to do is enter Build Mode You…" at bounding box center [301, 380] width 555 height 508
click at [133, 259] on p "Click to Continue, or use Ctrl E" at bounding box center [143, 254] width 170 height 15
